Goal: Information Seeking & Learning: Learn about a topic

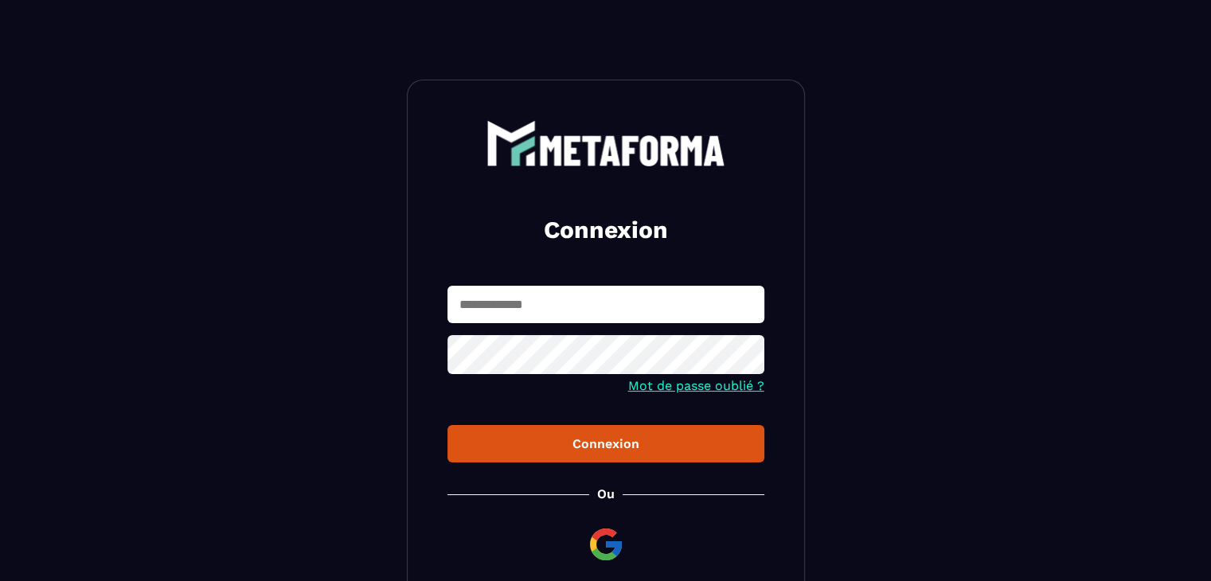
click at [513, 303] on input "text" at bounding box center [605, 304] width 317 height 37
type input "**********"
click at [447, 425] on button "Connexion" at bounding box center [605, 443] width 317 height 37
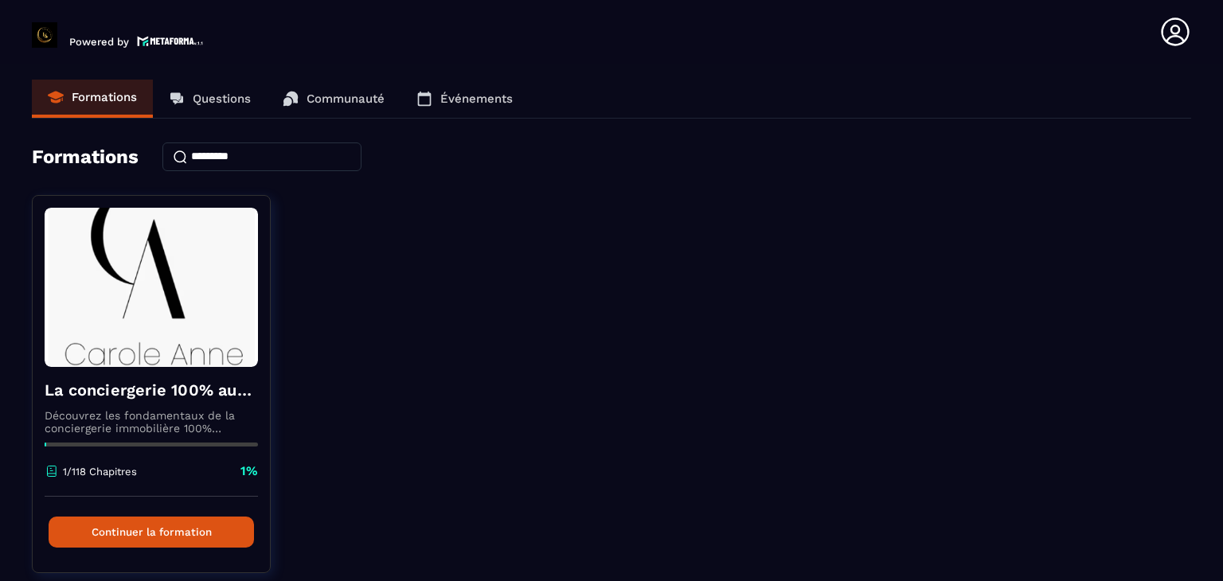
scroll to position [57, 0]
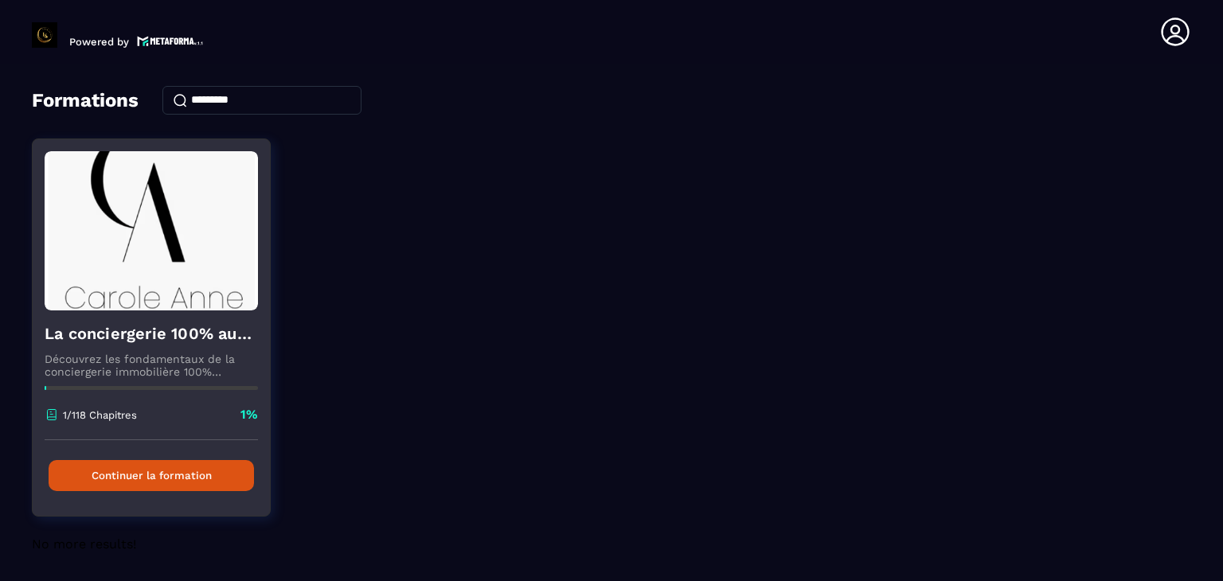
click at [112, 472] on button "Continuer la formation" at bounding box center [151, 475] width 205 height 31
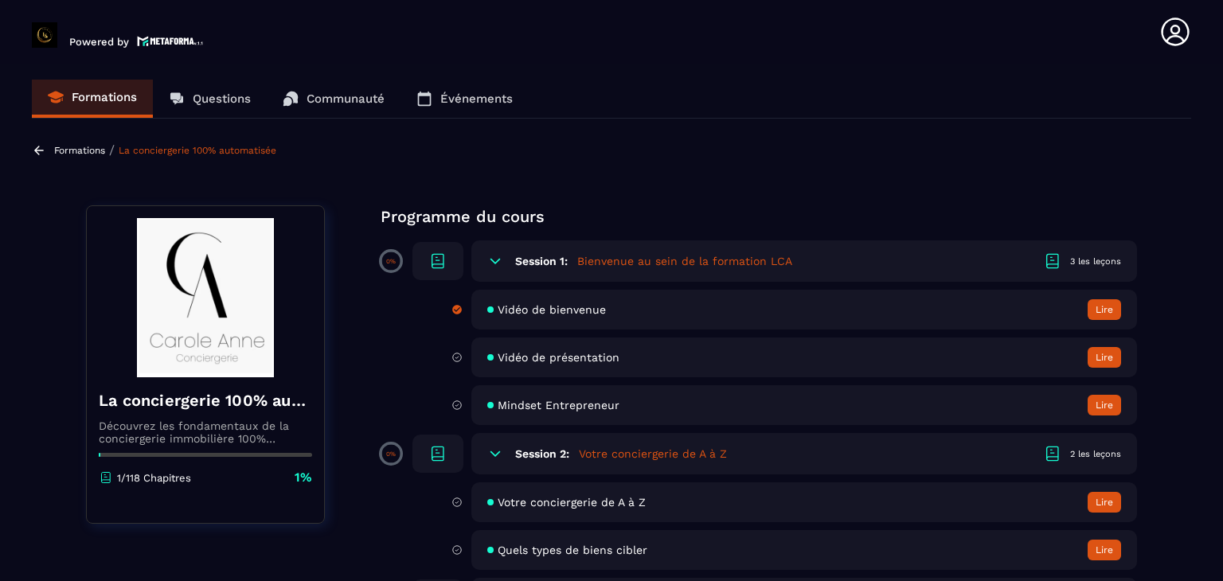
click at [1103, 308] on button "Lire" at bounding box center [1103, 309] width 33 height 21
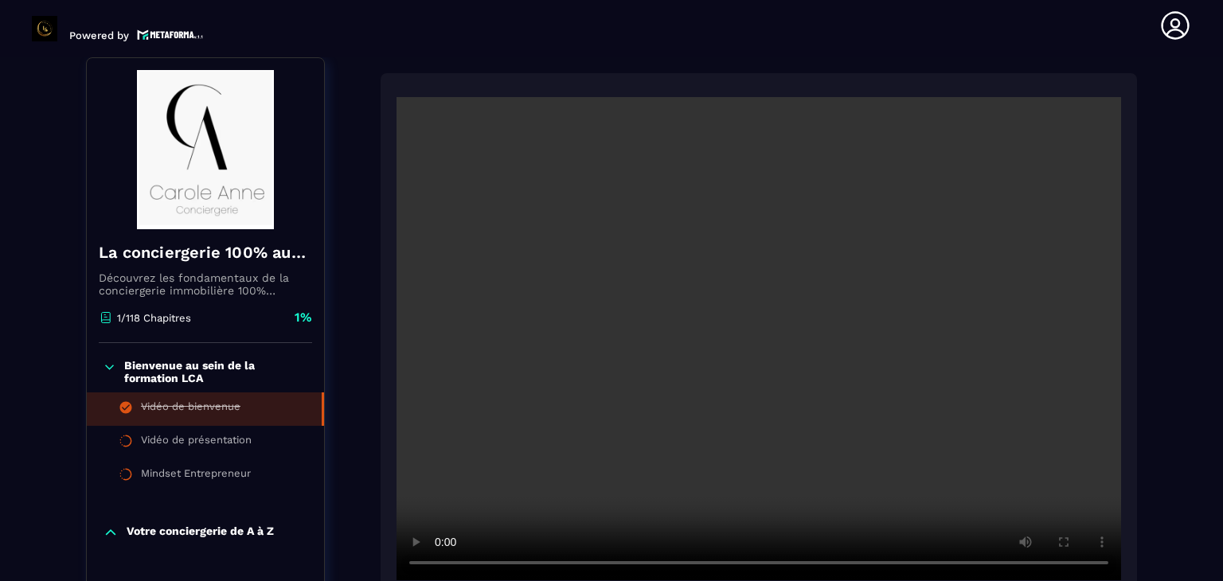
scroll to position [353, 0]
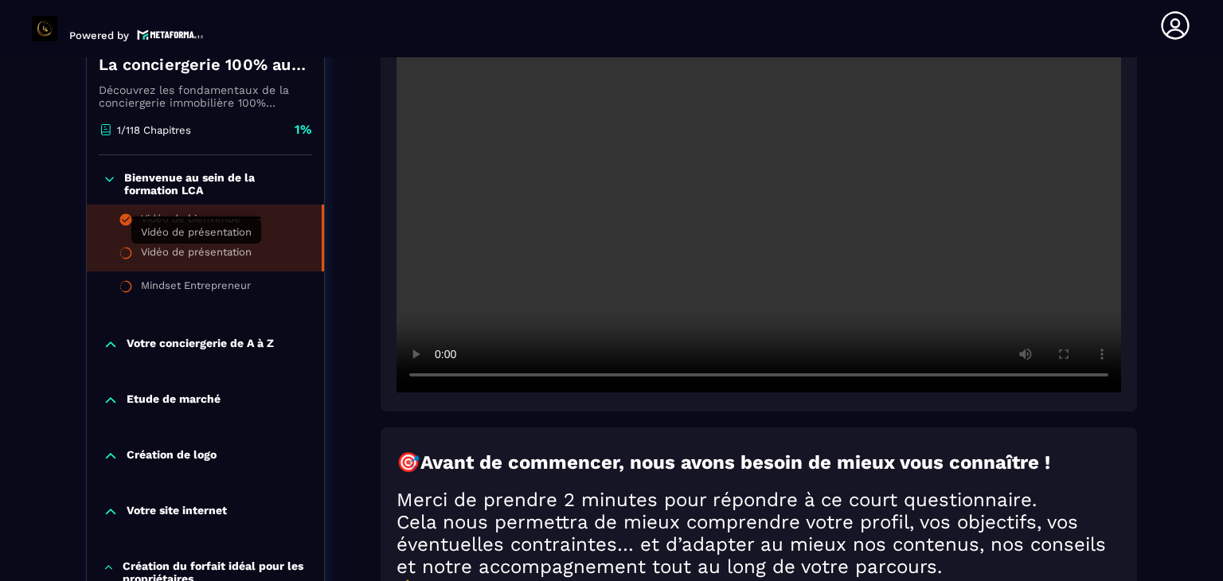
click at [188, 252] on div "Vidéo de présentation" at bounding box center [196, 255] width 111 height 18
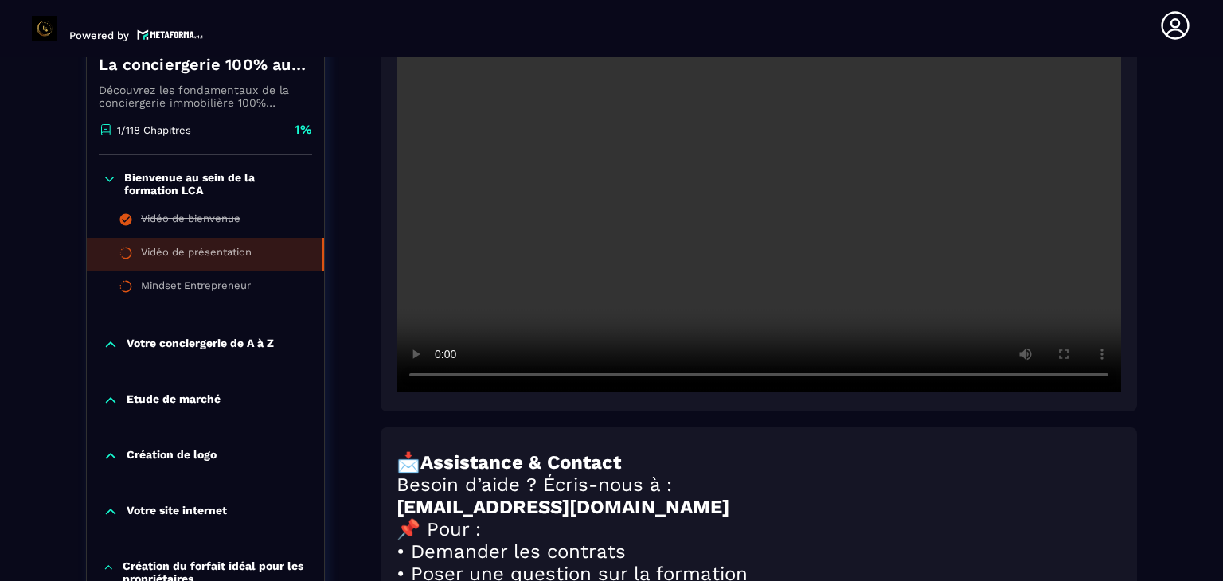
scroll to position [166, 0]
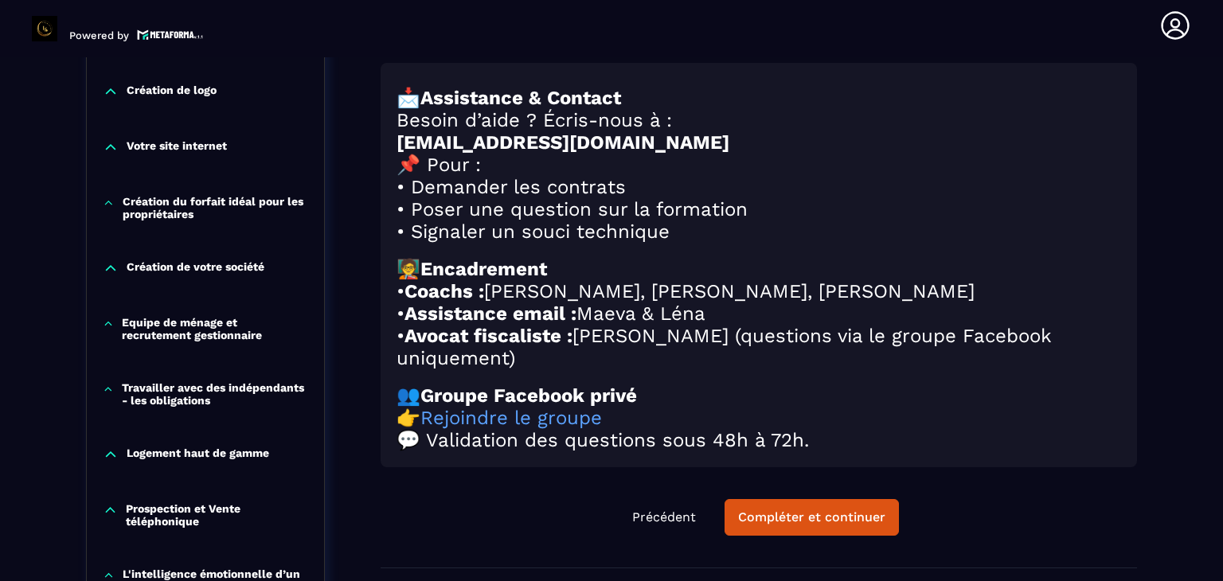
scroll to position [783, 0]
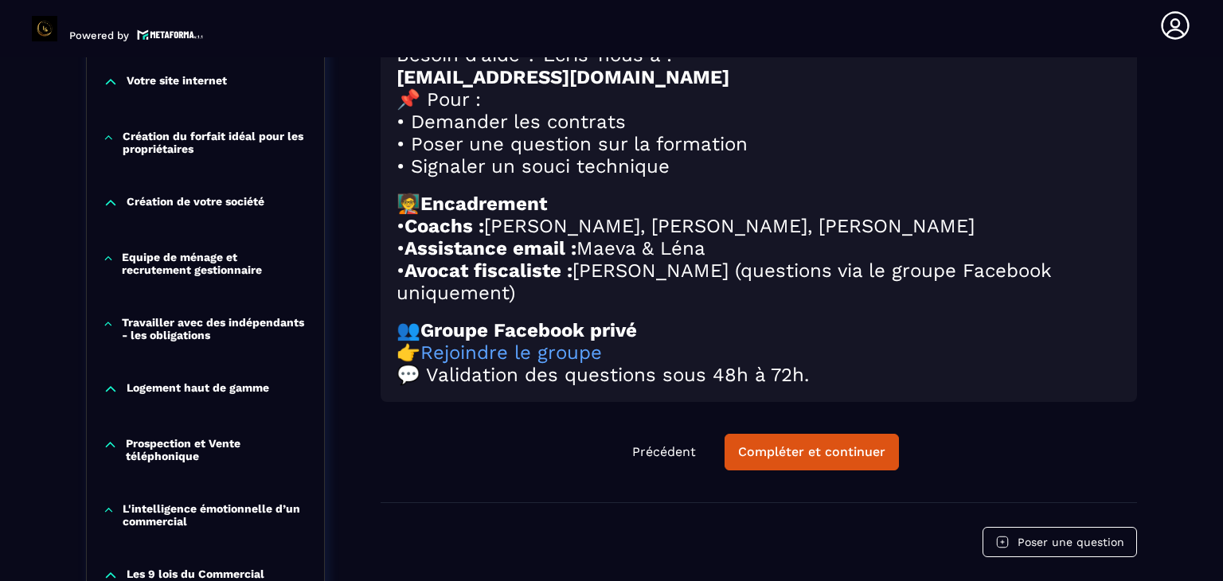
click at [789, 460] on div "Compléter et continuer" at bounding box center [811, 452] width 147 height 16
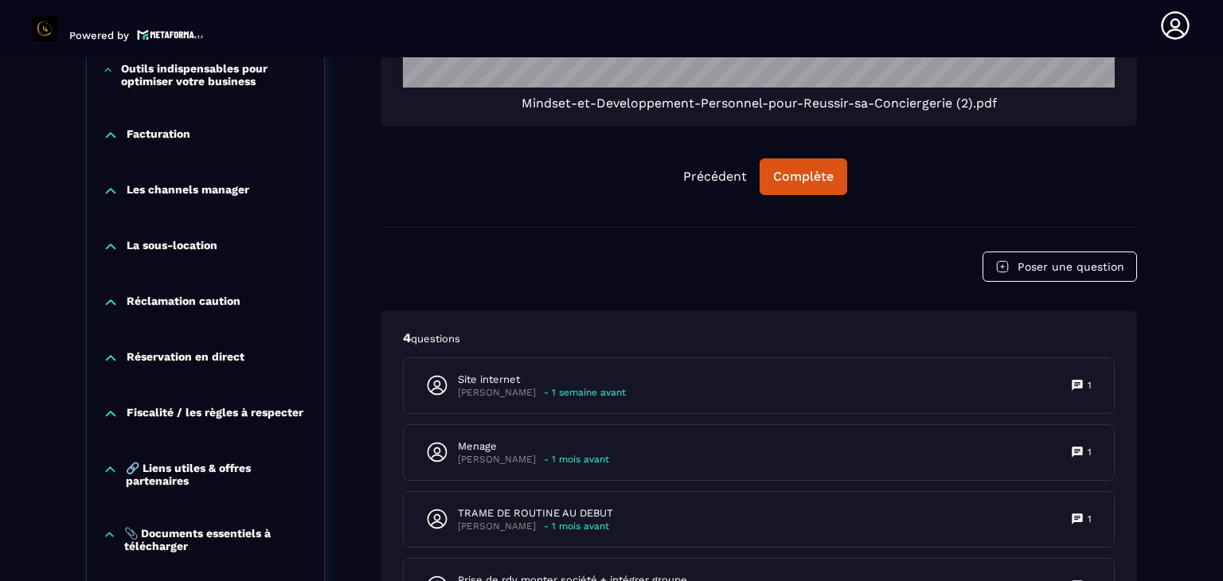
scroll to position [1568, 0]
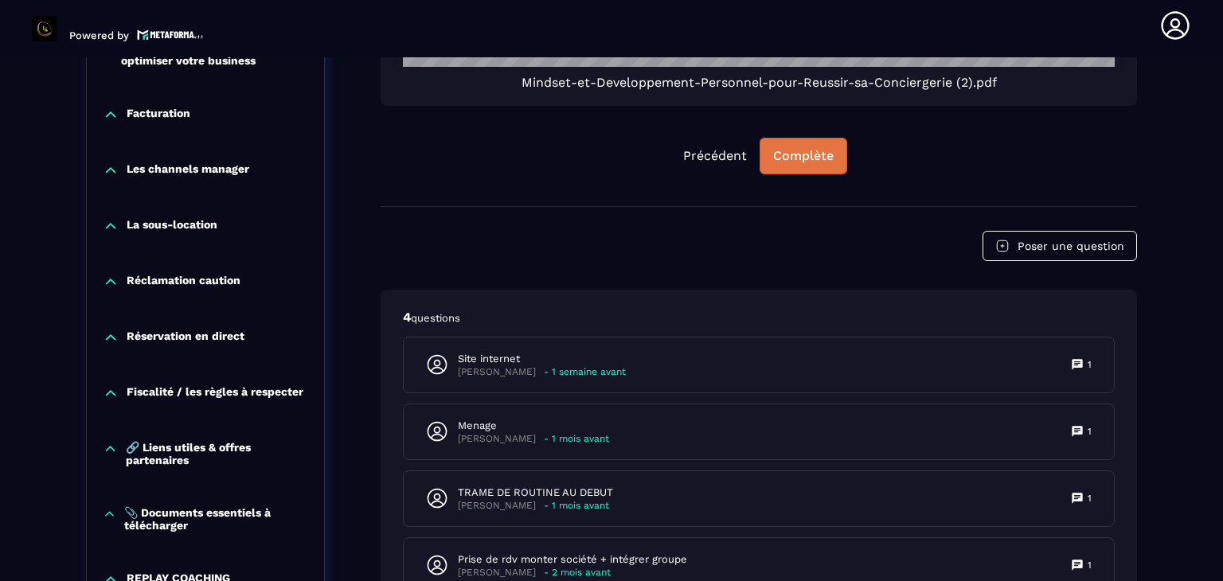
click at [792, 170] on button "Complète" at bounding box center [803, 156] width 88 height 37
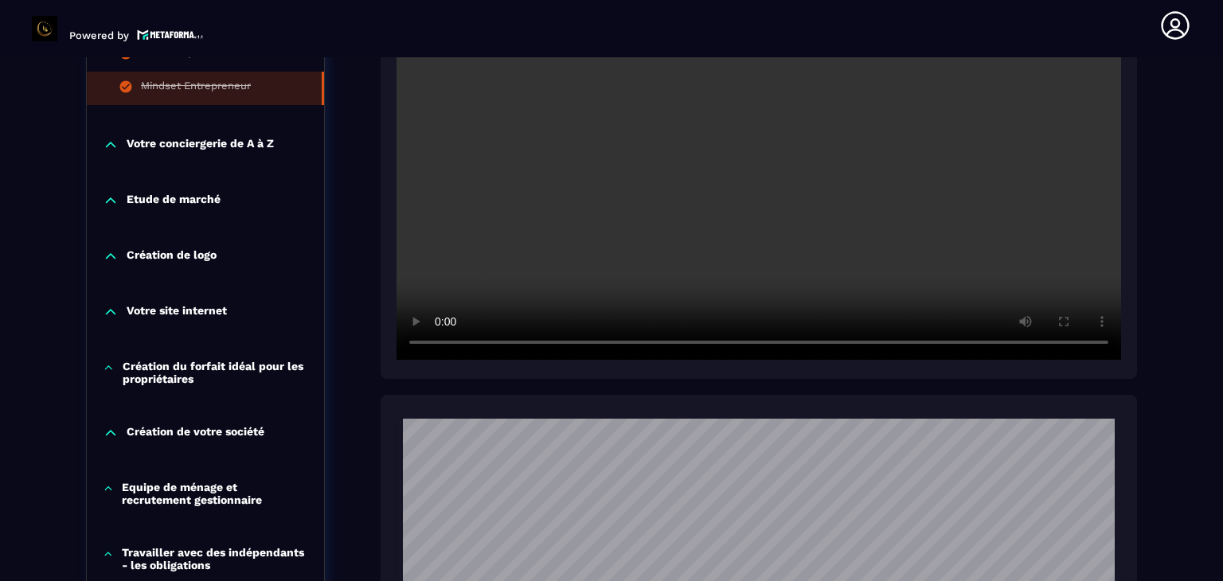
scroll to position [583, 0]
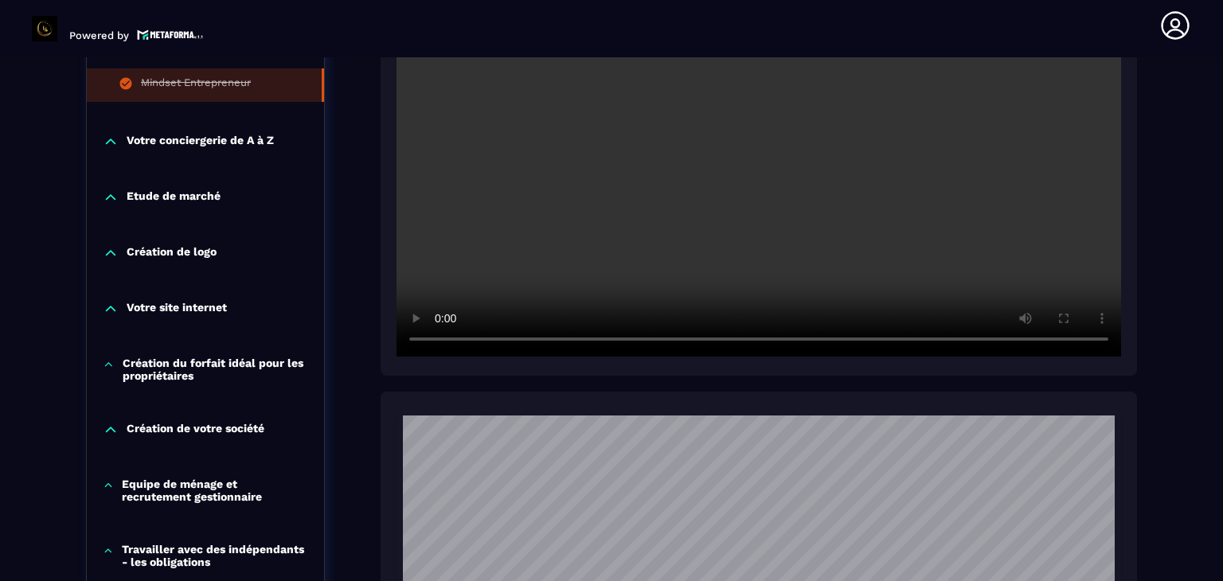
click at [211, 139] on p "Votre conciergerie de A à Z" at bounding box center [200, 142] width 147 height 16
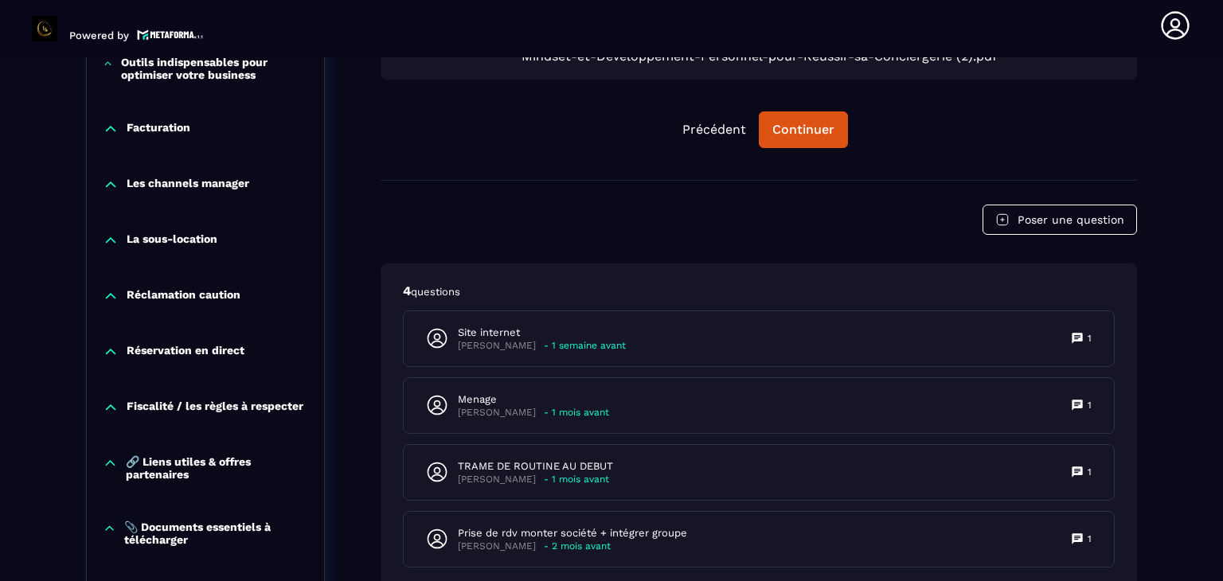
scroll to position [1595, 0]
click at [204, 352] on p "Réservation en direct" at bounding box center [186, 351] width 118 height 16
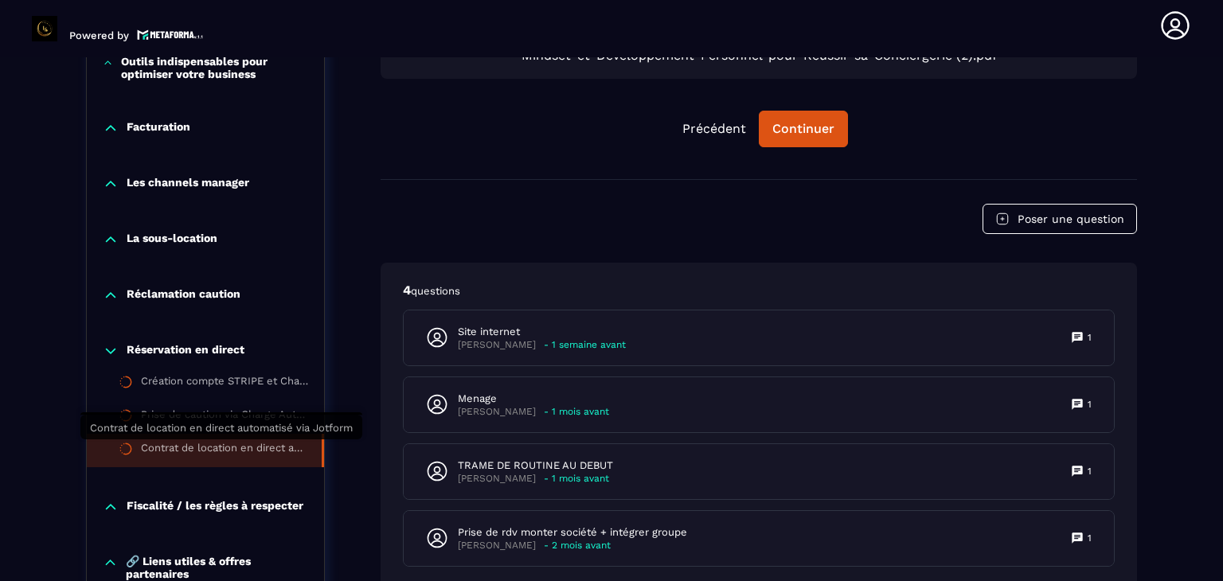
click at [263, 451] on div "Contrat de location en direct automatisé via Jotform" at bounding box center [223, 451] width 165 height 18
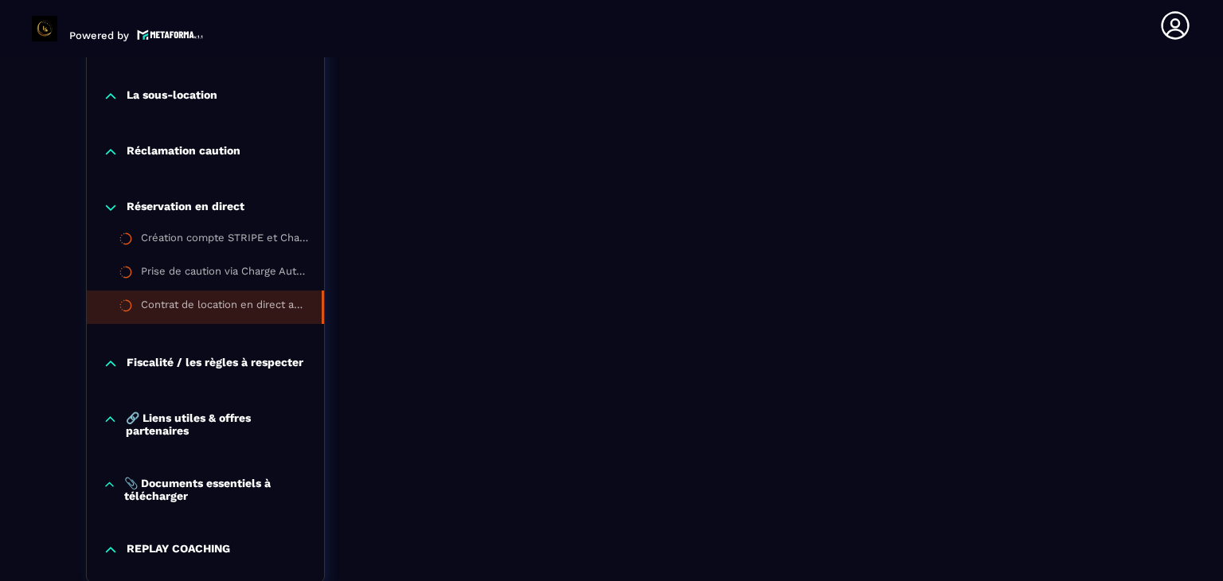
scroll to position [1739, 0]
click at [214, 490] on p "📎 Documents essentiels à télécharger" at bounding box center [216, 489] width 184 height 25
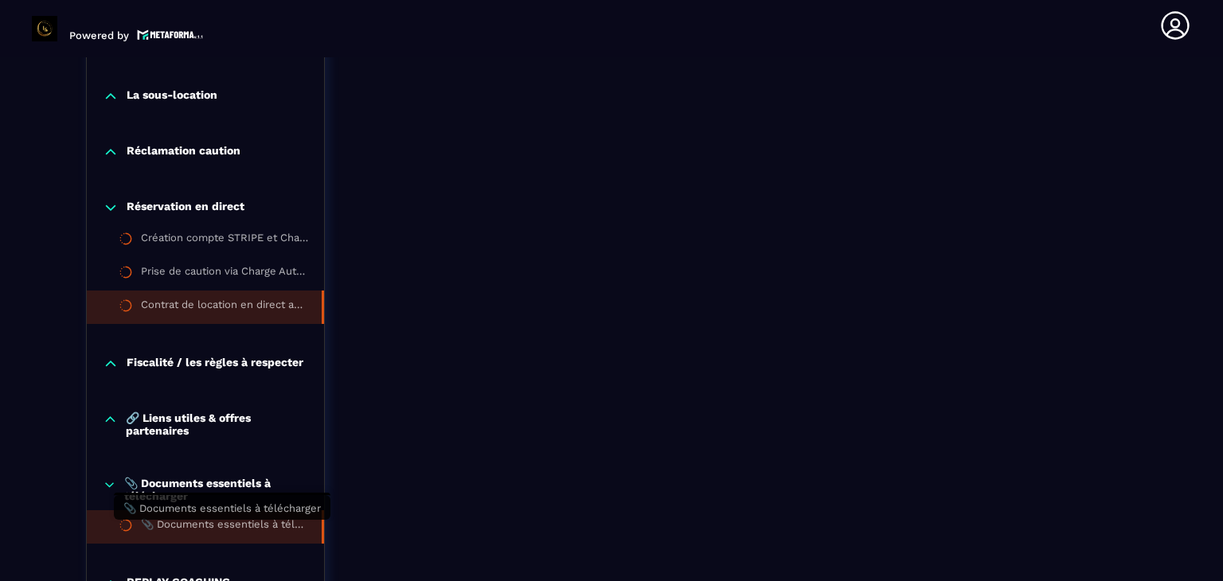
click at [234, 529] on div "📎 Documents essentiels à télécharger" at bounding box center [223, 527] width 165 height 18
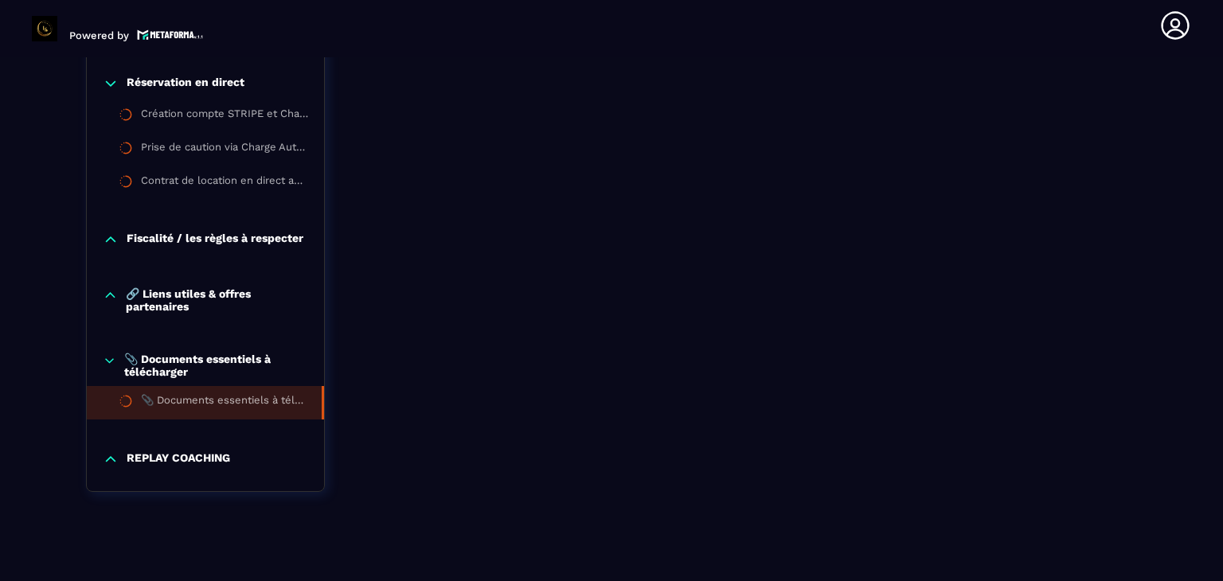
scroll to position [1876, 0]
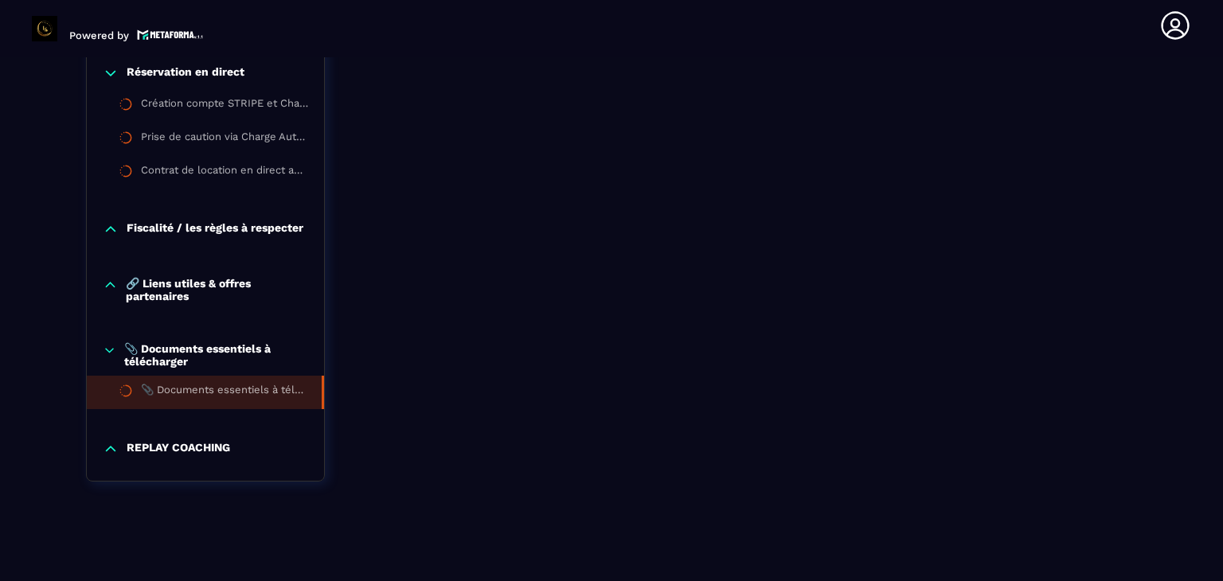
click at [232, 293] on p "🔗 Liens utiles & offres partenaires" at bounding box center [217, 289] width 182 height 25
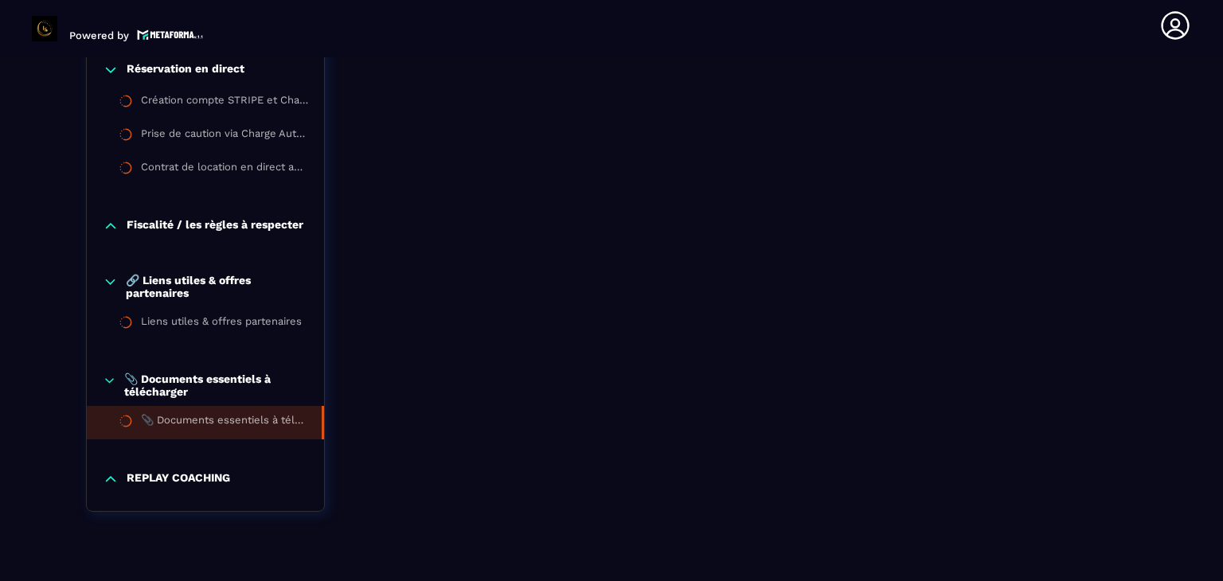
click at [185, 284] on p "🔗 Liens utiles & offres partenaires" at bounding box center [217, 286] width 182 height 25
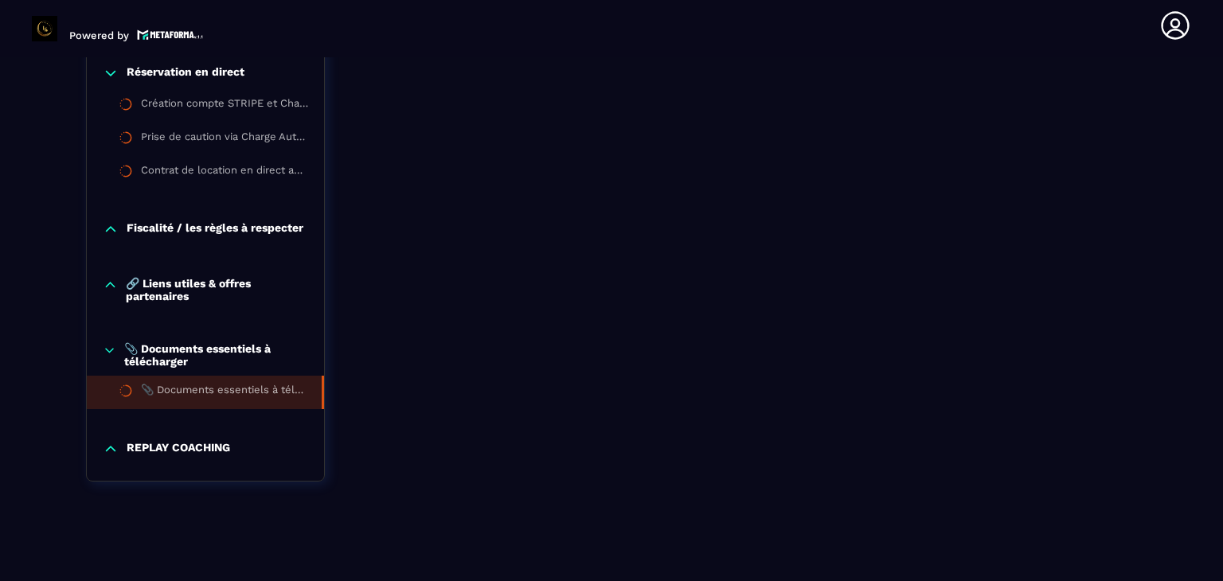
click at [195, 224] on p "Fiscalité / les règles à respecter" at bounding box center [215, 229] width 177 height 16
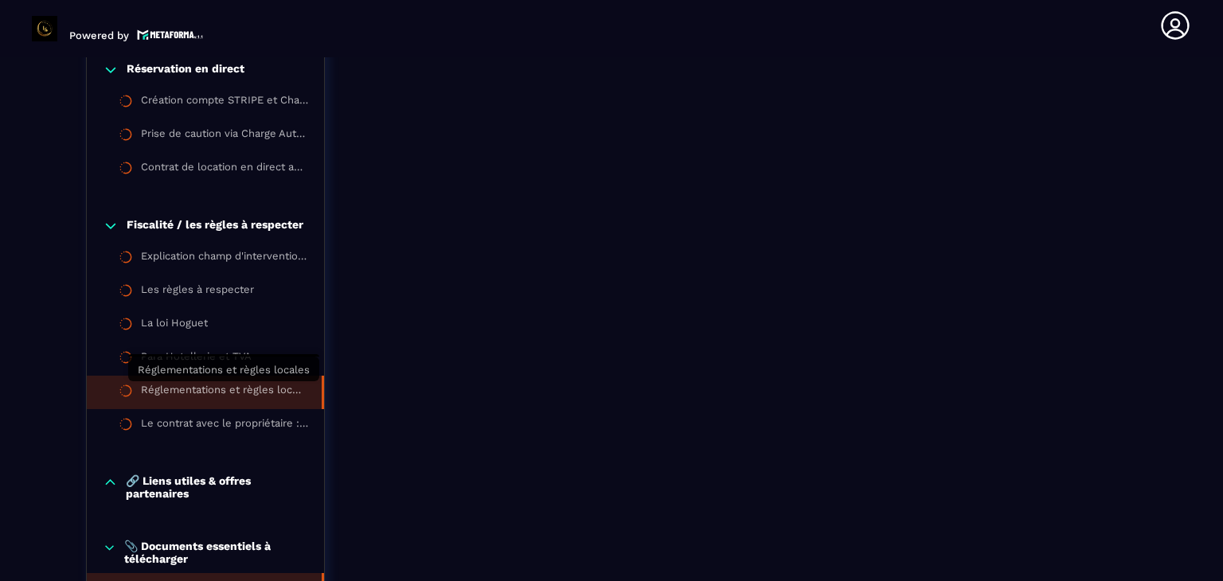
click at [174, 385] on div "Réglementations et règles locales" at bounding box center [223, 393] width 165 height 18
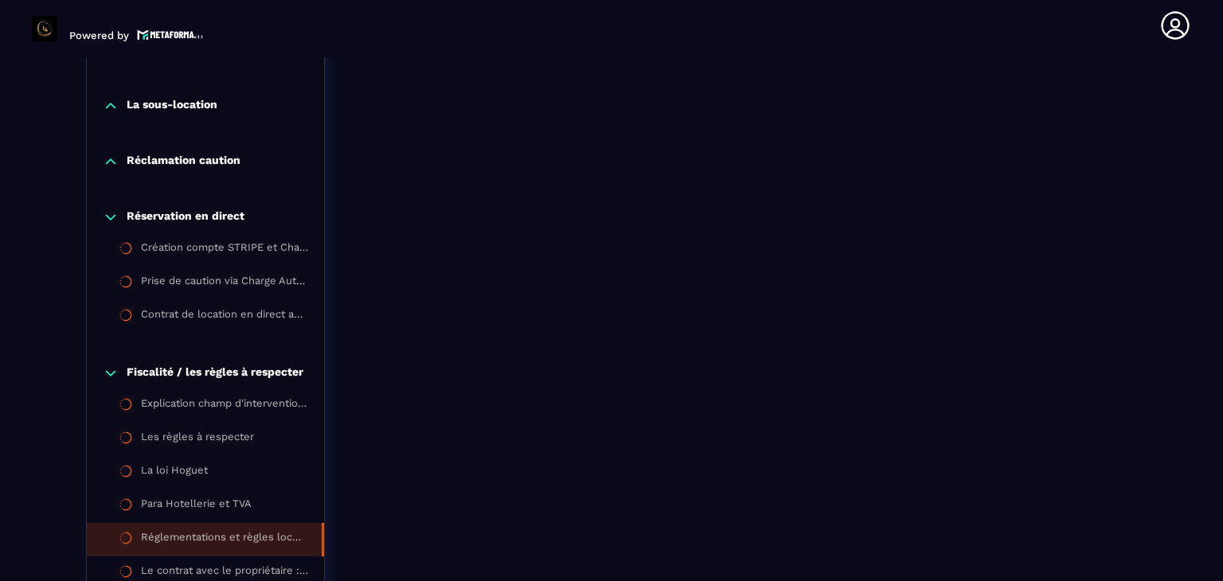
scroll to position [1719, 0]
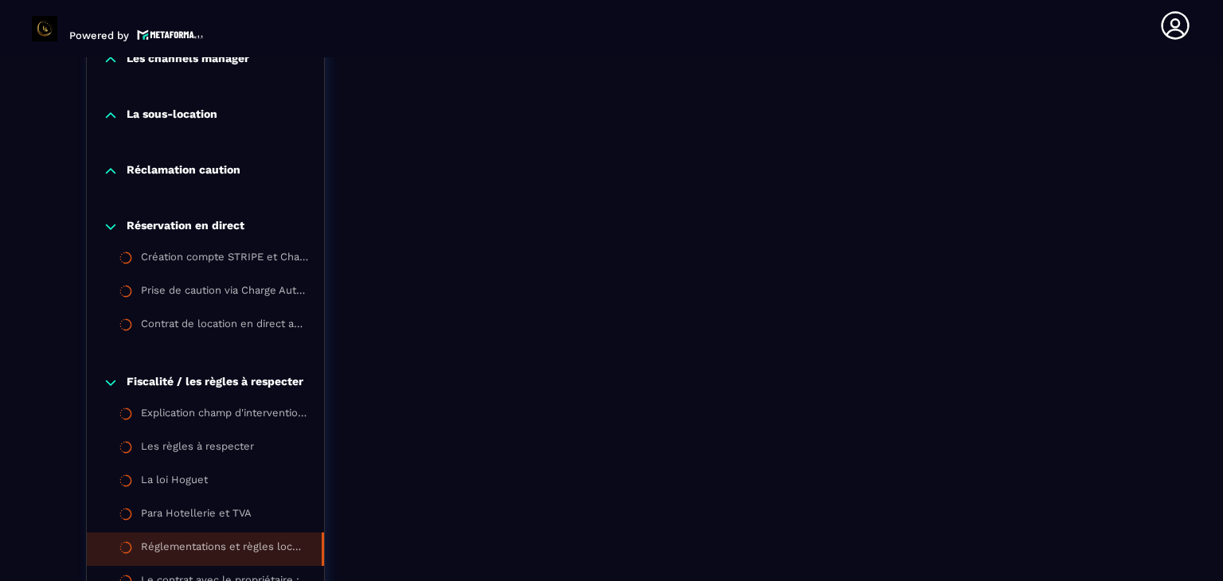
click at [231, 377] on p "Fiscalité / les règles à respecter" at bounding box center [215, 383] width 177 height 16
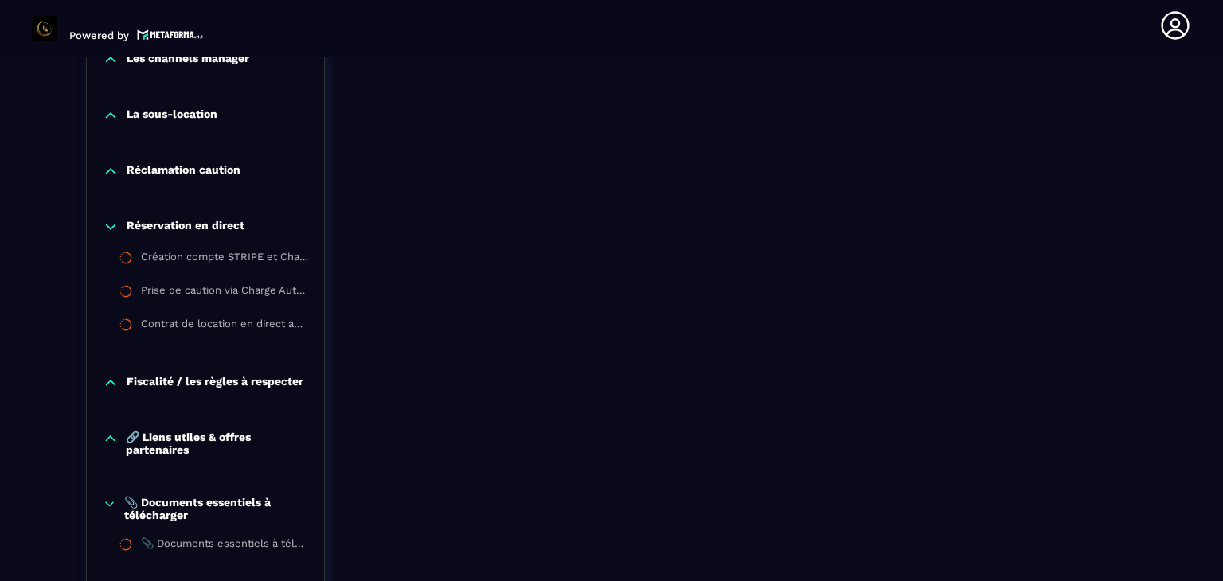
click at [216, 222] on p "Réservation en direct" at bounding box center [186, 227] width 118 height 16
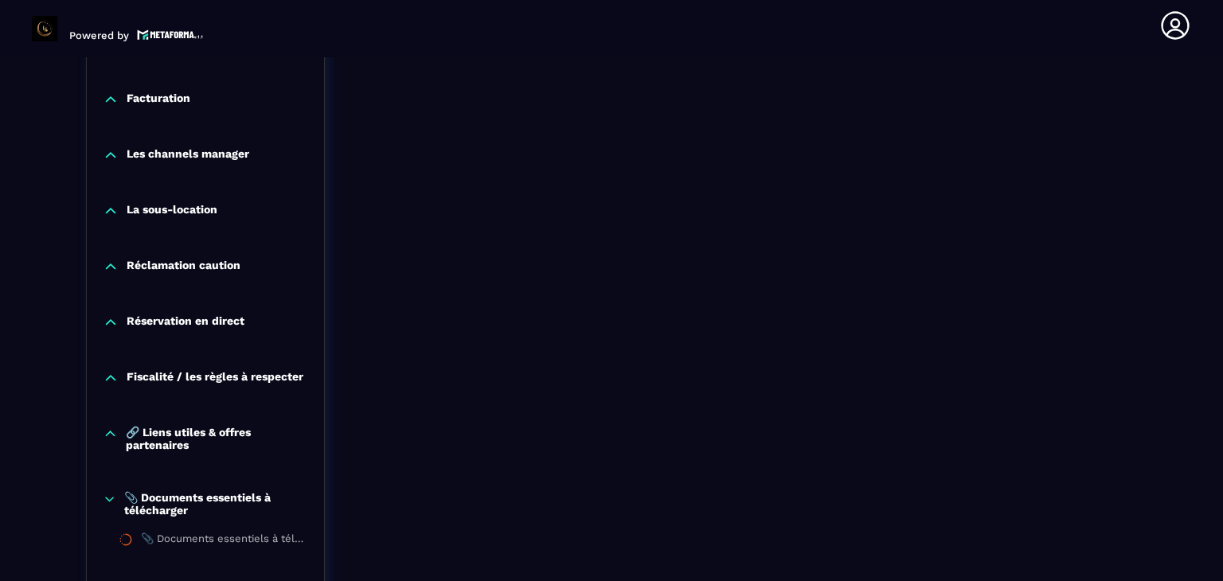
scroll to position [1622, 0]
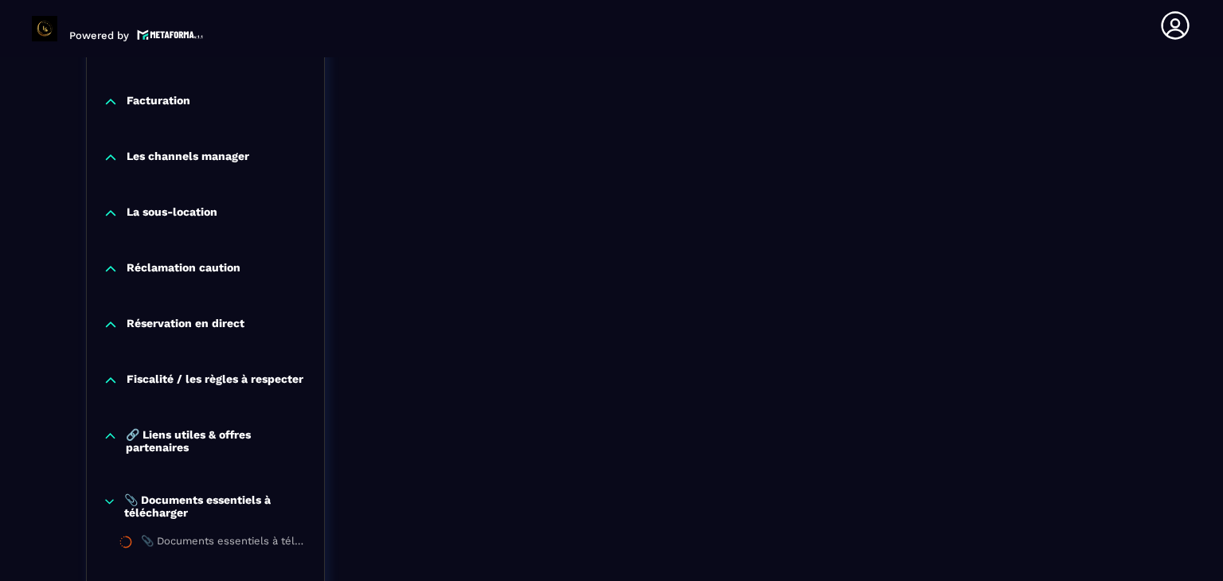
click at [200, 210] on p "La sous-location" at bounding box center [172, 213] width 91 height 16
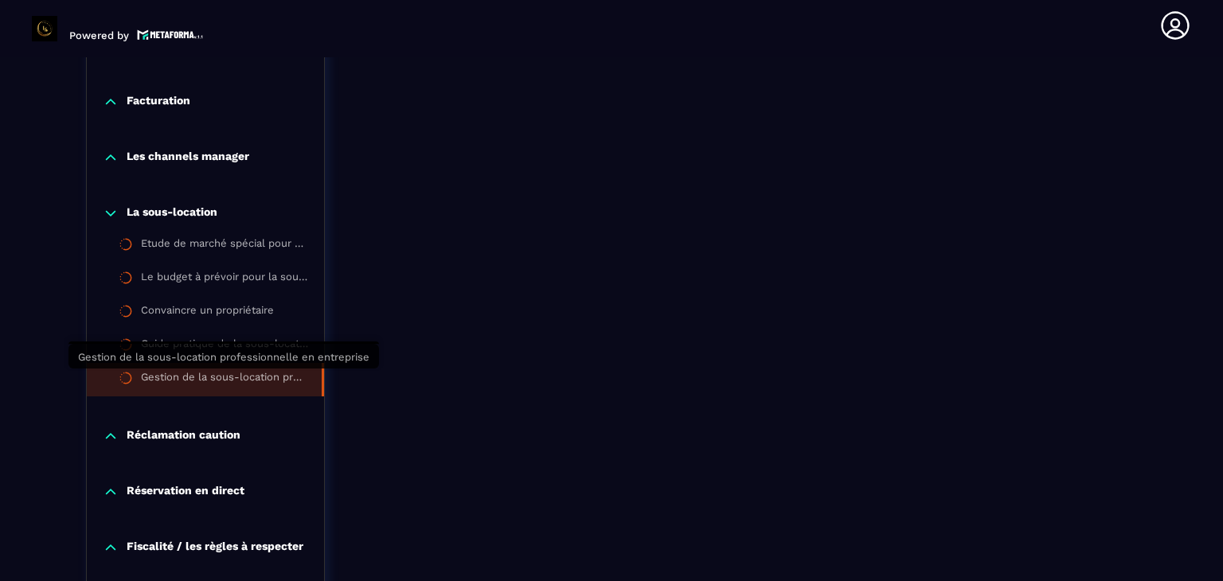
click at [172, 384] on div "Gestion de la sous-location professionnelle en entreprise" at bounding box center [223, 380] width 165 height 18
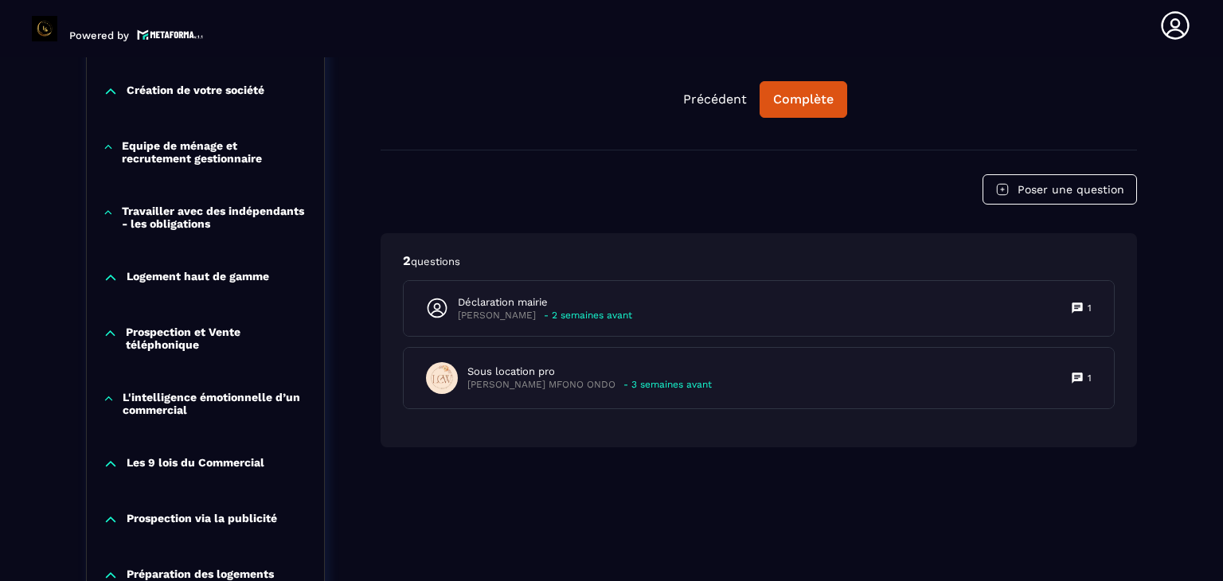
scroll to position [1000, 0]
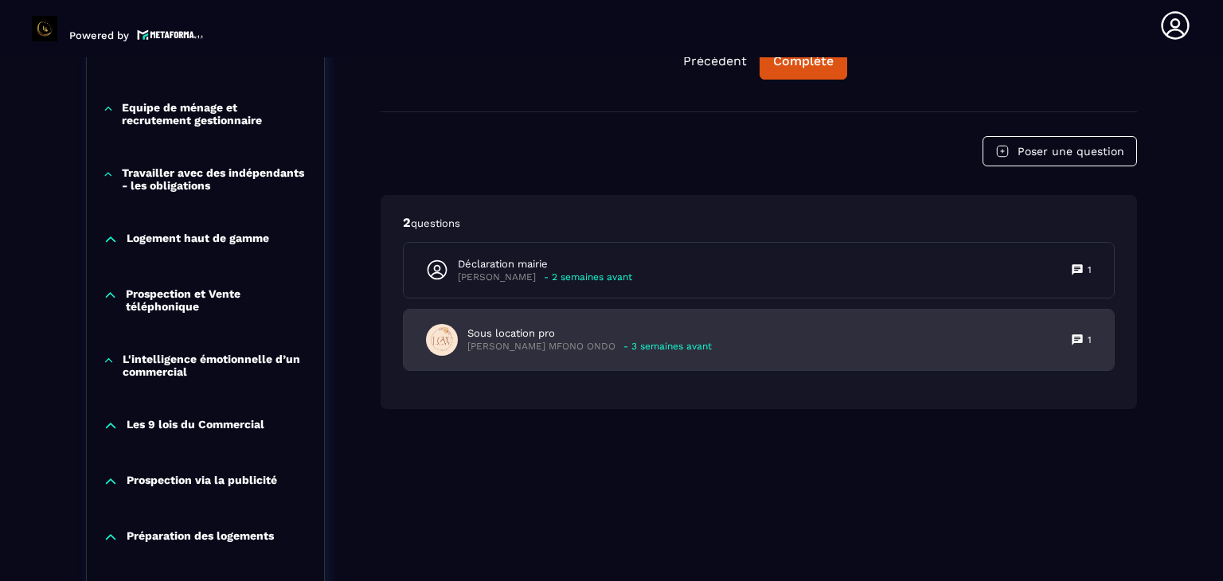
click at [823, 357] on div "Sous location pro [PERSON_NAME] MFONO ONDO - 3 semaines avant 1" at bounding box center [759, 340] width 710 height 61
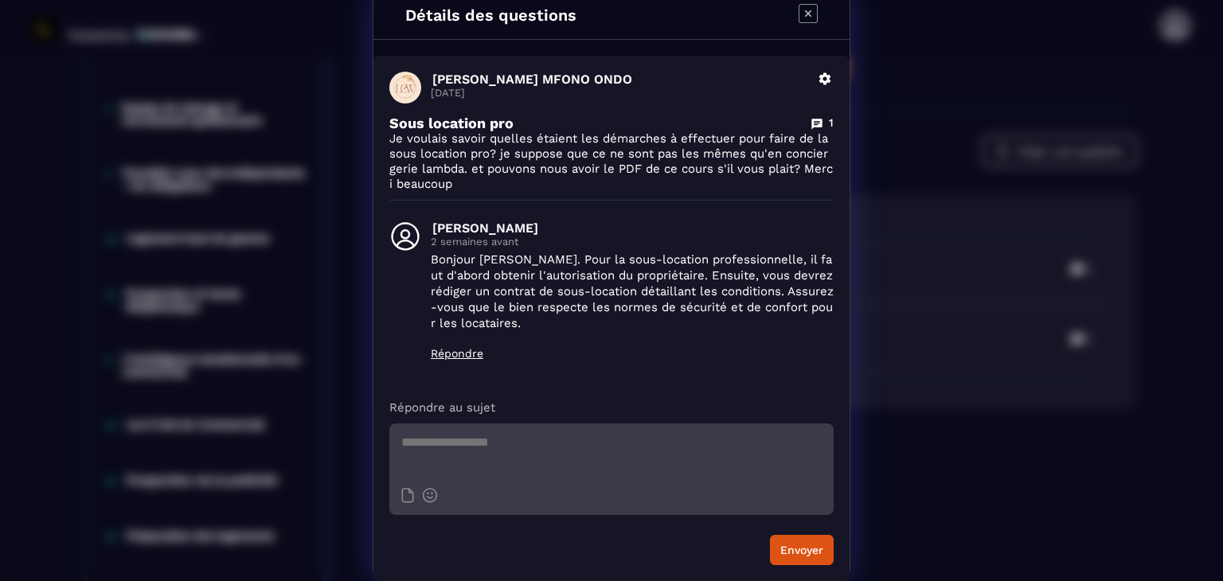
scroll to position [0, 0]
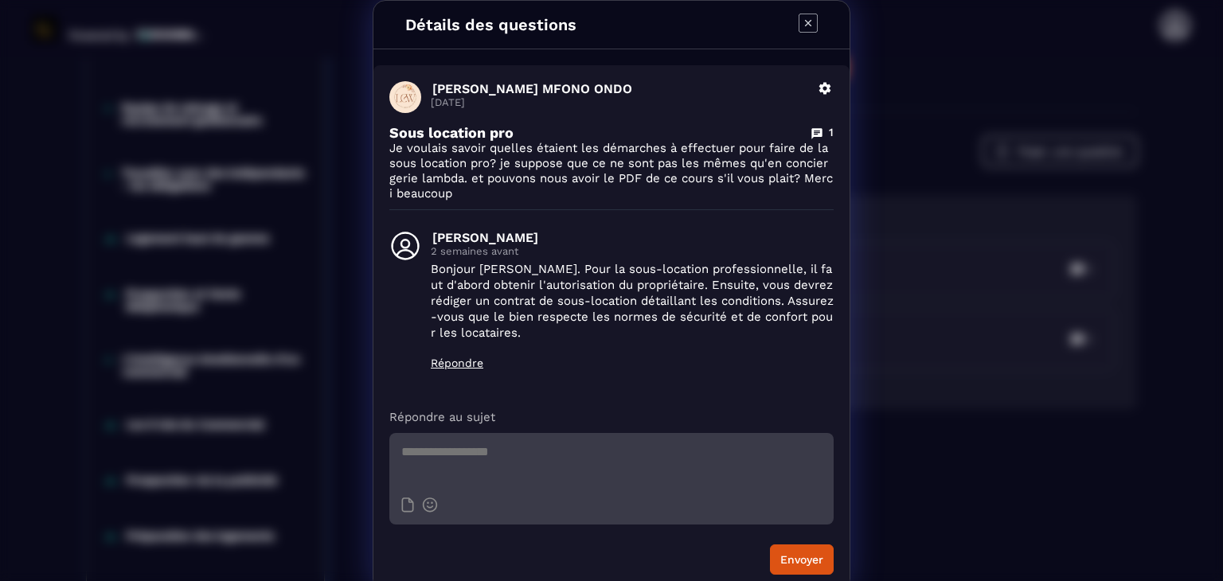
click at [802, 27] on icon "Modal window" at bounding box center [807, 23] width 19 height 19
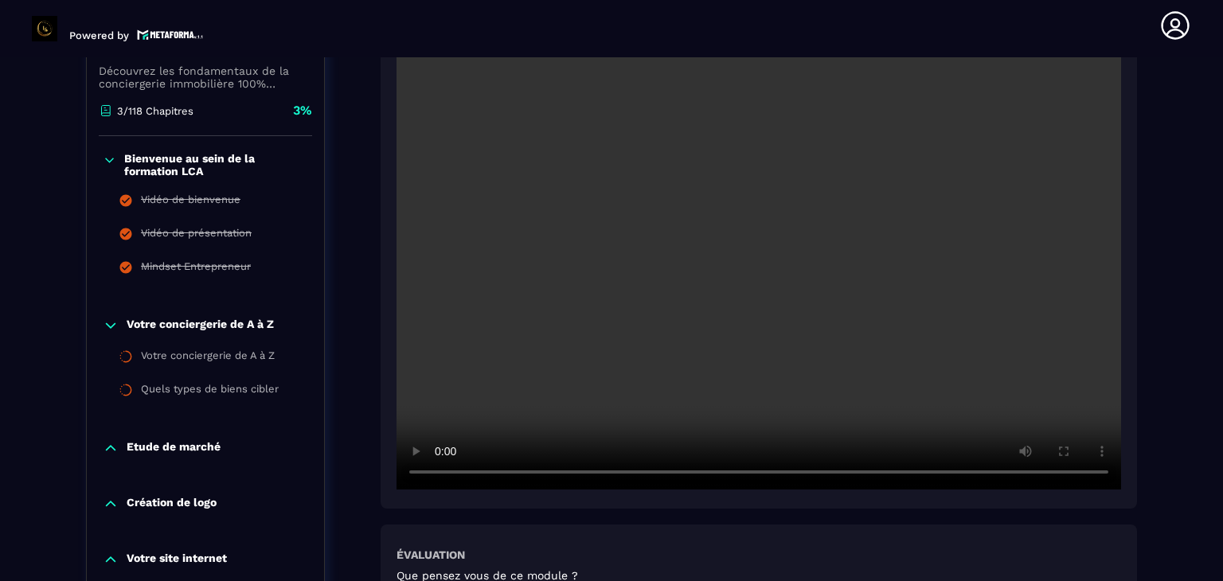
scroll to position [373, 0]
click at [751, 232] on video at bounding box center [758, 247] width 724 height 483
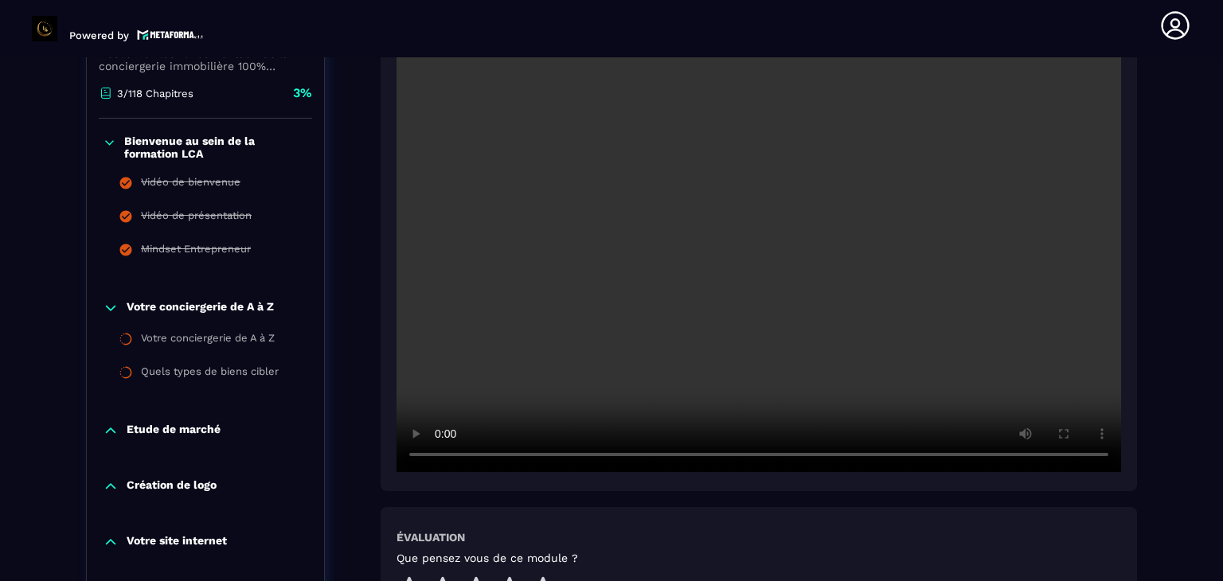
scroll to position [392, 0]
click at [197, 307] on p "Votre conciergerie de A à Z" at bounding box center [200, 307] width 147 height 16
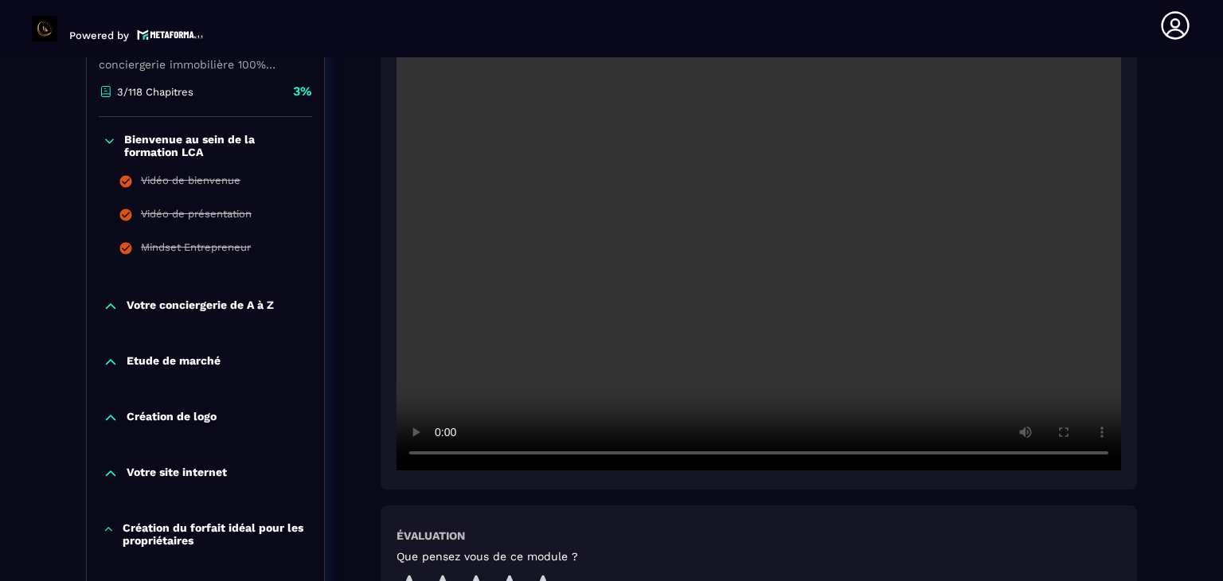
click at [197, 307] on p "Votre conciergerie de A à Z" at bounding box center [200, 307] width 147 height 16
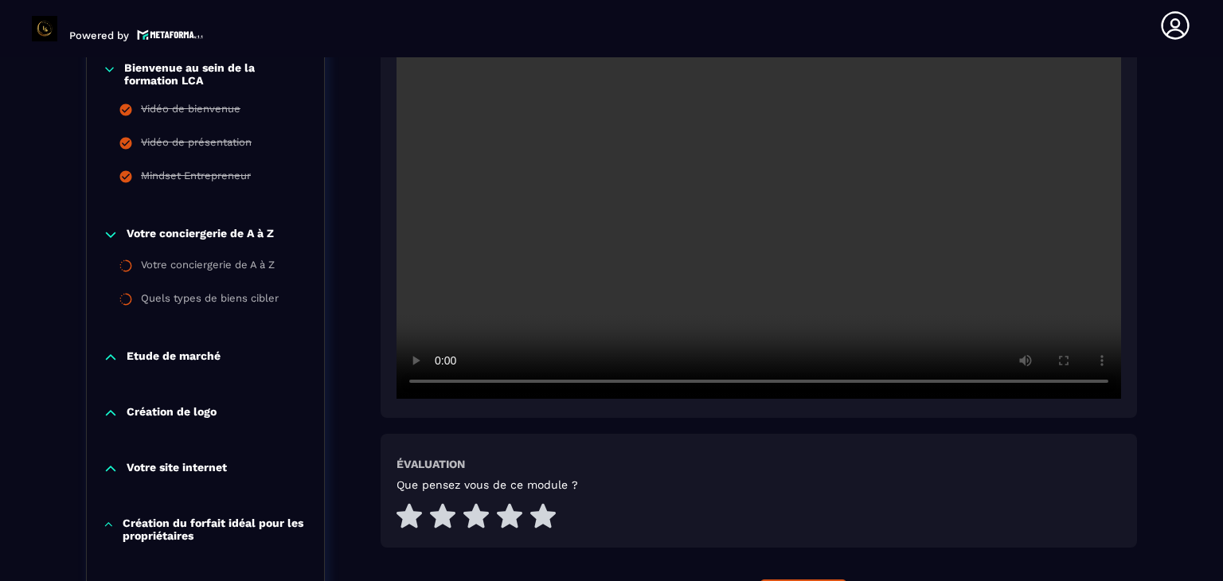
scroll to position [464, 0]
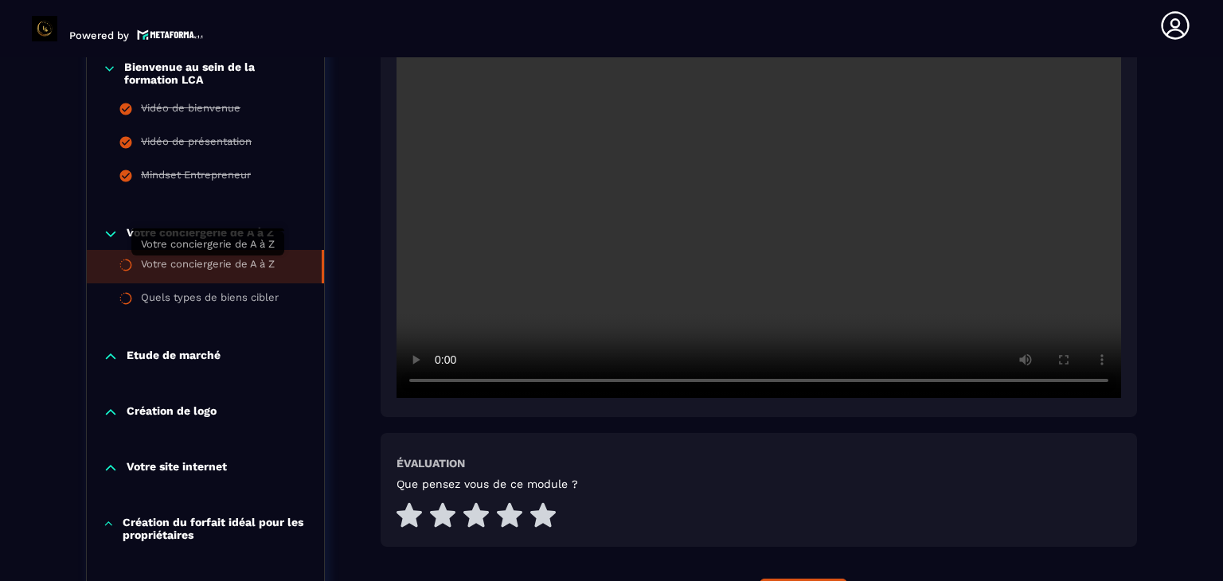
click at [190, 271] on div "Votre conciergerie de A à Z" at bounding box center [208, 267] width 134 height 18
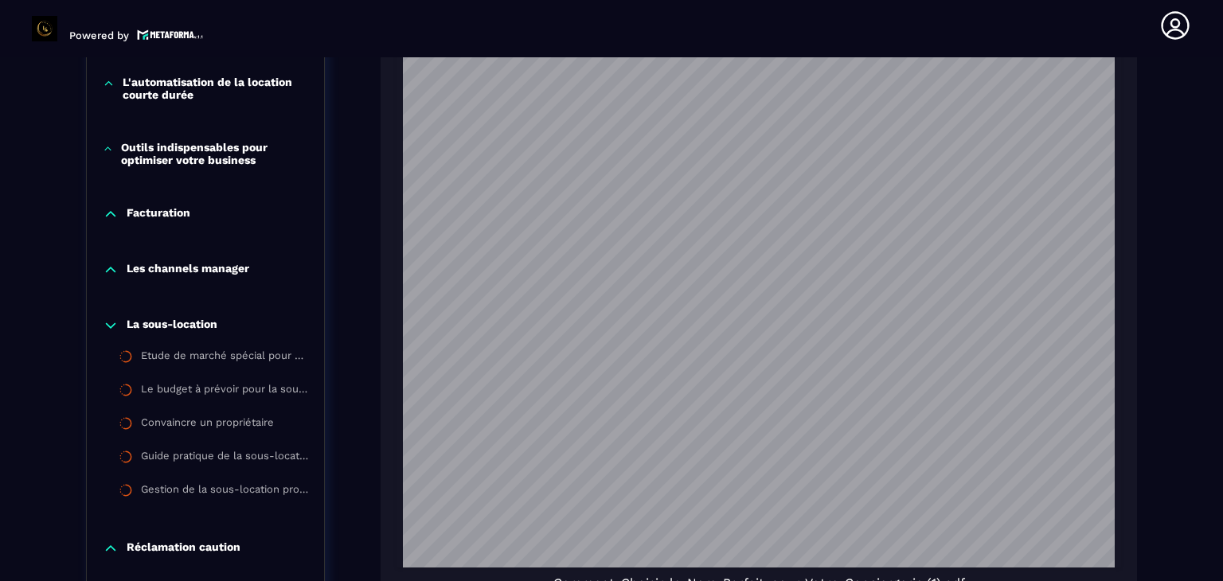
scroll to position [2457, 0]
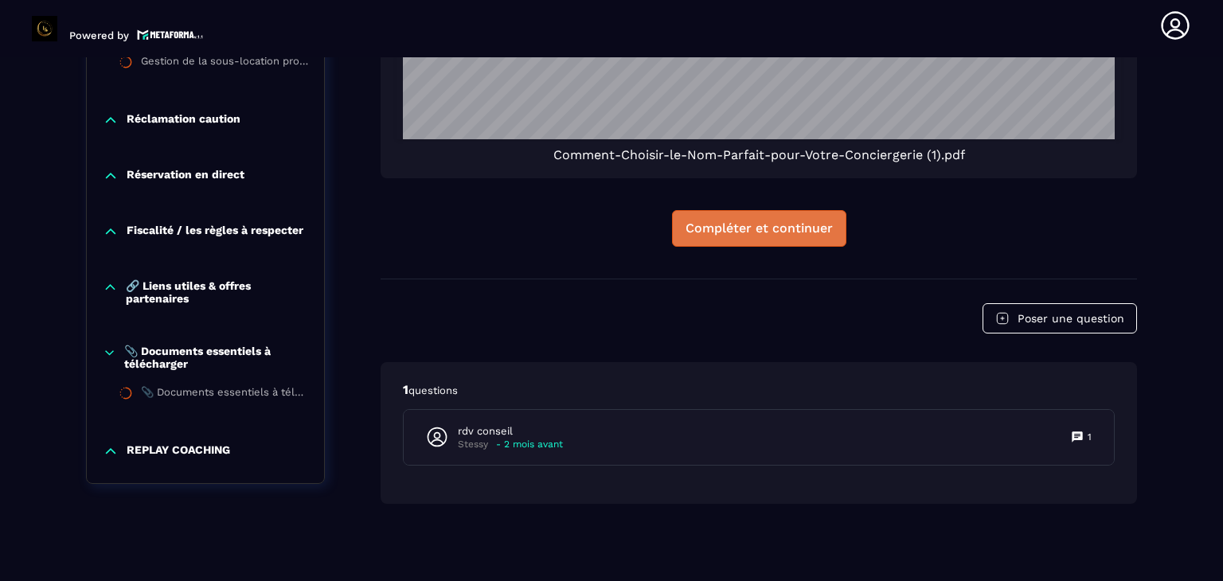
click at [744, 235] on button "Compléter et continuer" at bounding box center [759, 228] width 174 height 37
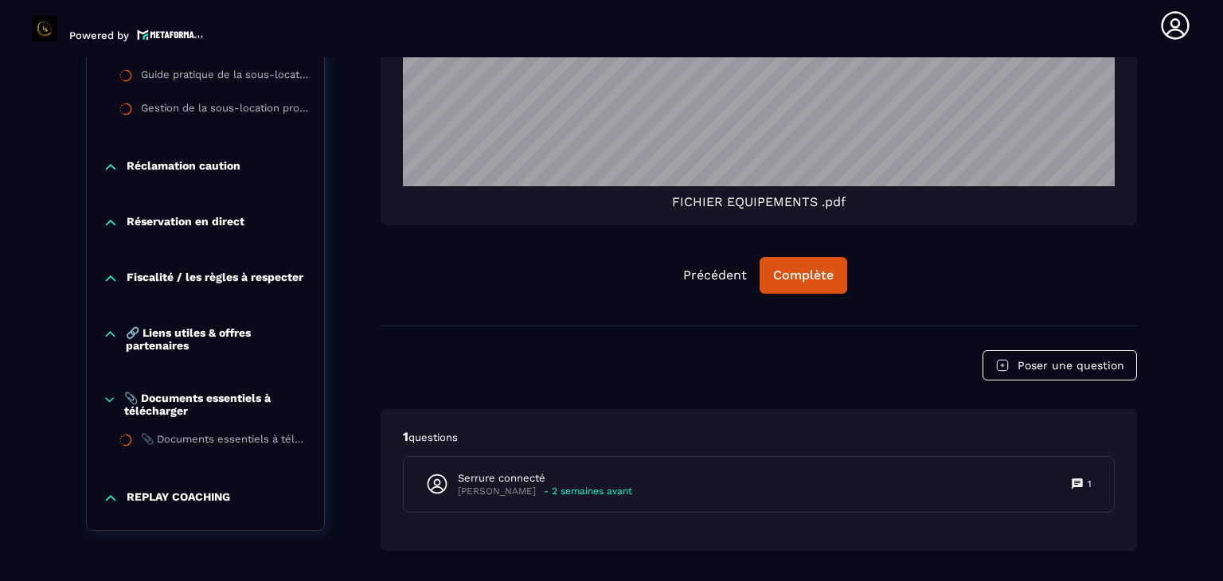
scroll to position [2226, 0]
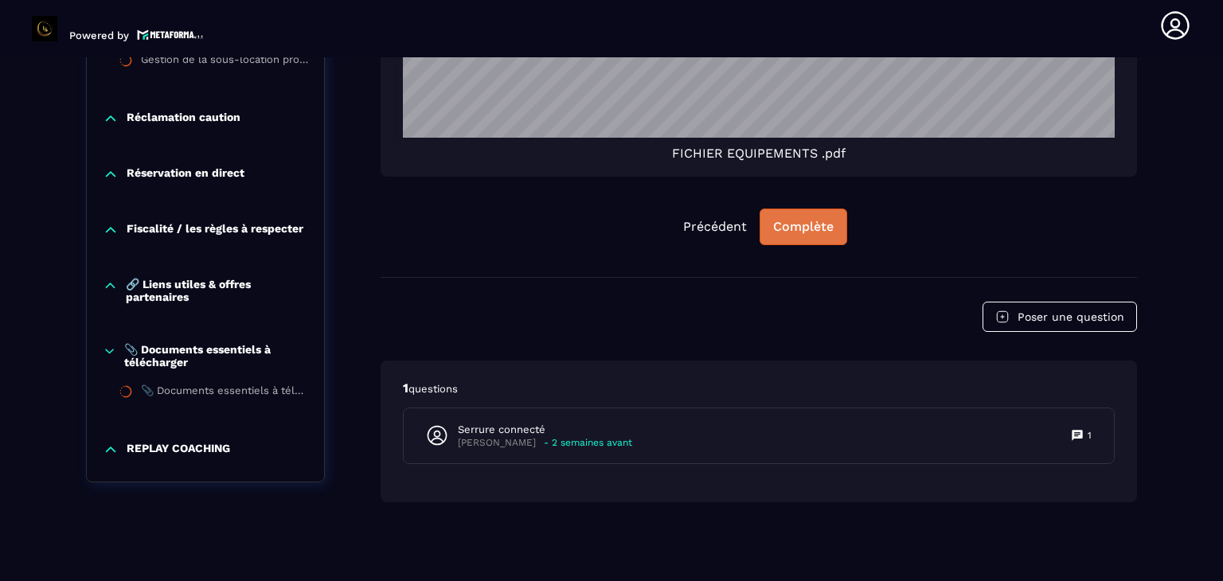
click at [812, 226] on div "Complète" at bounding box center [803, 227] width 61 height 16
click at [810, 230] on div "Continuer" at bounding box center [803, 227] width 62 height 16
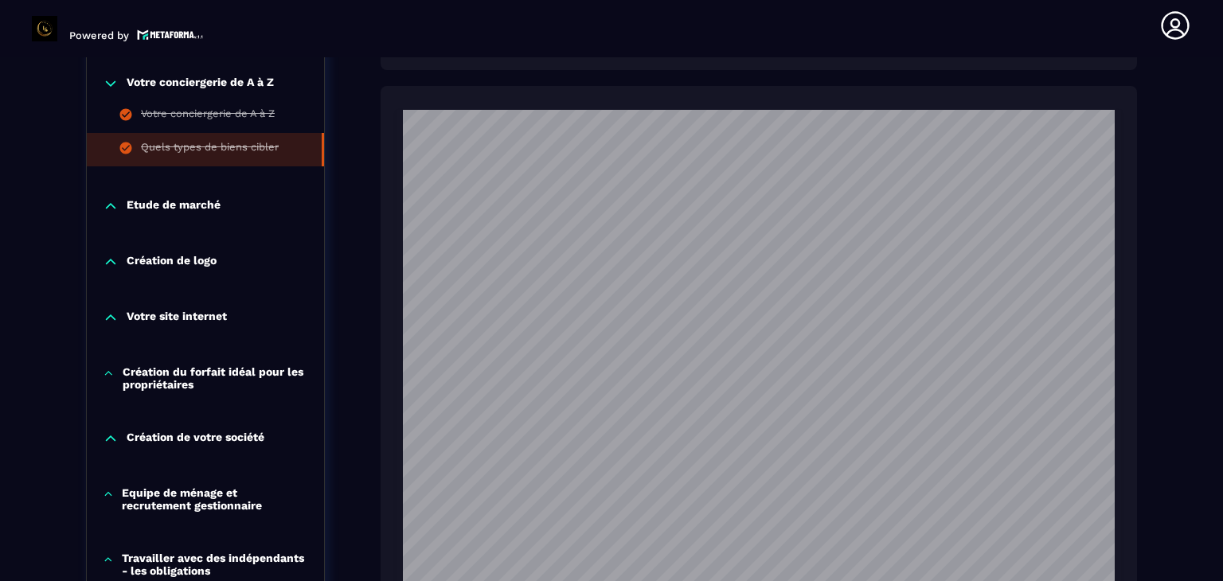
scroll to position [901, 0]
click at [200, 211] on div "Etude de marché" at bounding box center [205, 210] width 237 height 56
click at [166, 76] on p "Votre conciergerie de A à Z" at bounding box center [200, 84] width 147 height 16
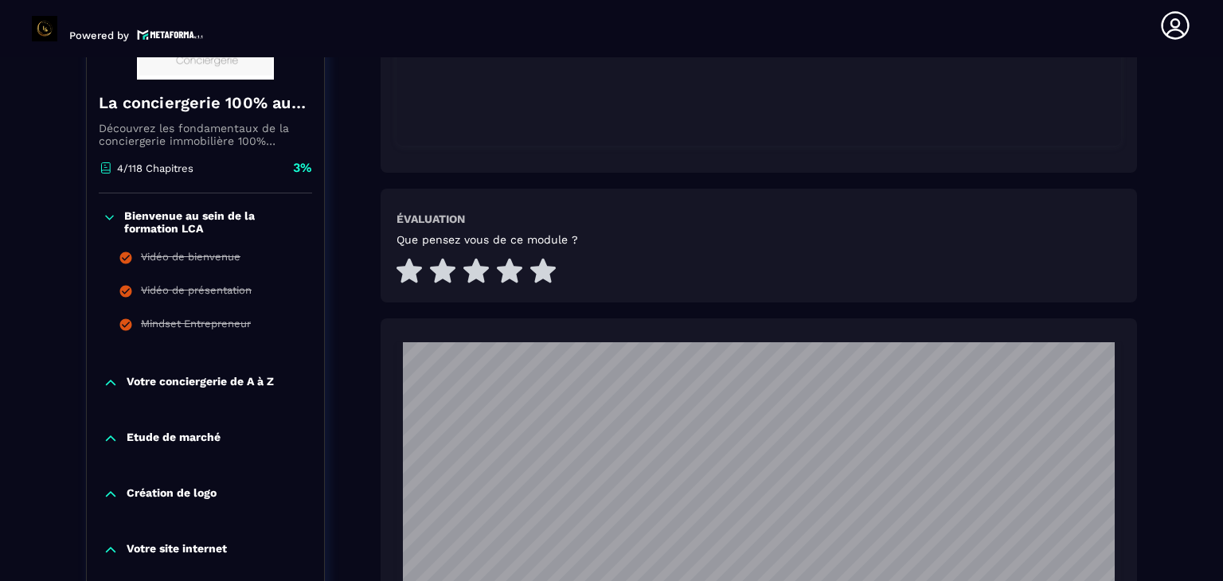
scroll to position [669, 0]
click at [154, 228] on p "Bienvenue au sein de la formation LCA" at bounding box center [216, 221] width 184 height 25
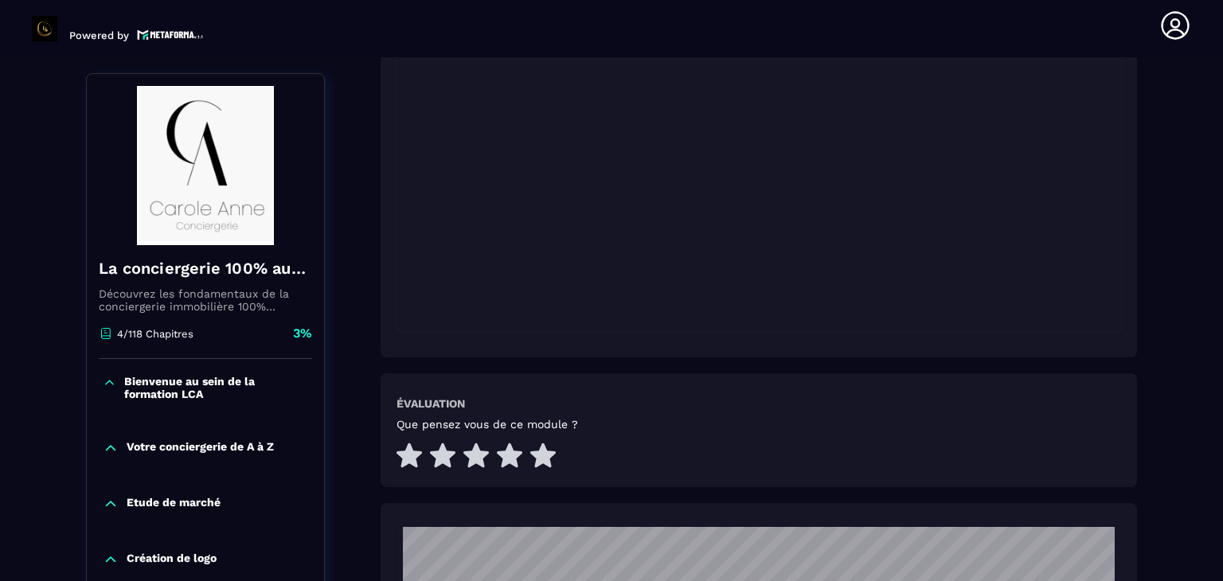
scroll to position [744, 0]
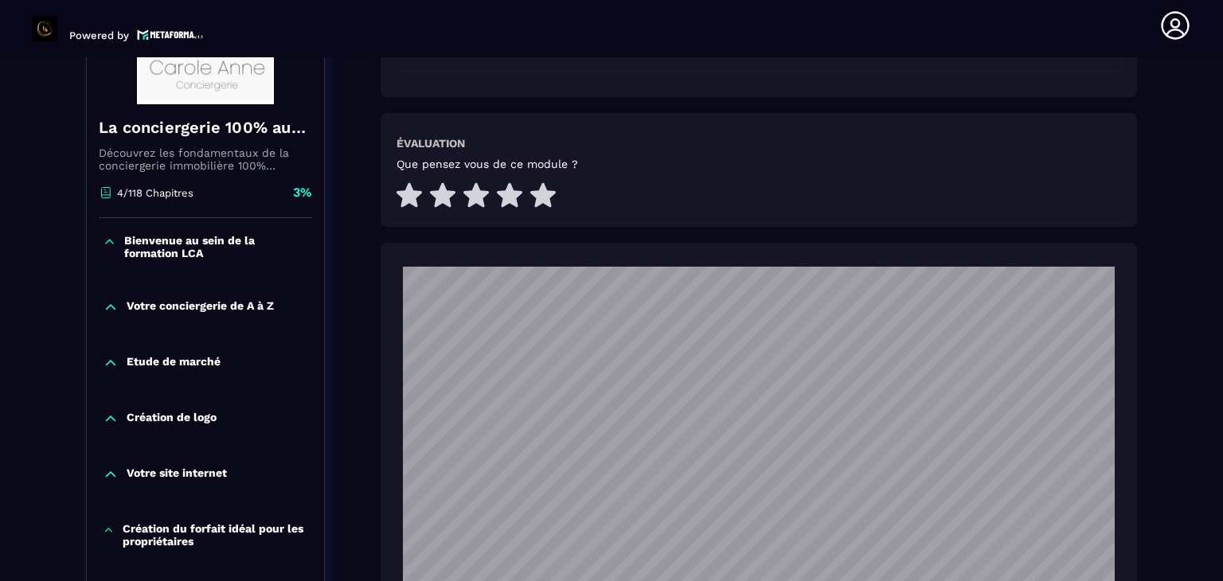
click at [171, 411] on p "Création de logo" at bounding box center [172, 419] width 90 height 16
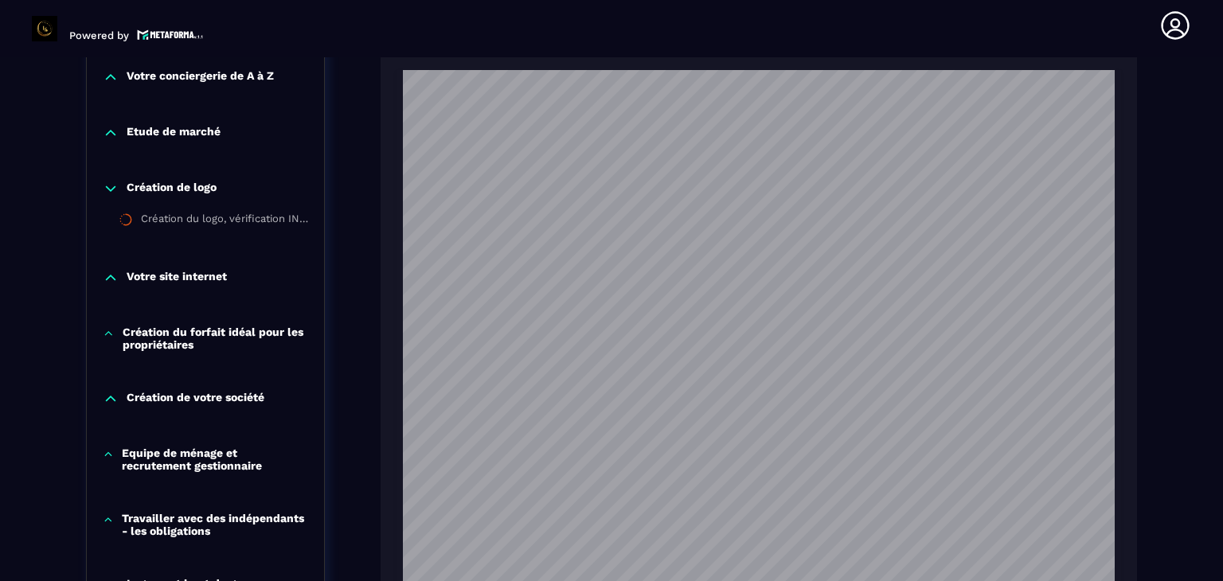
scroll to position [936, 0]
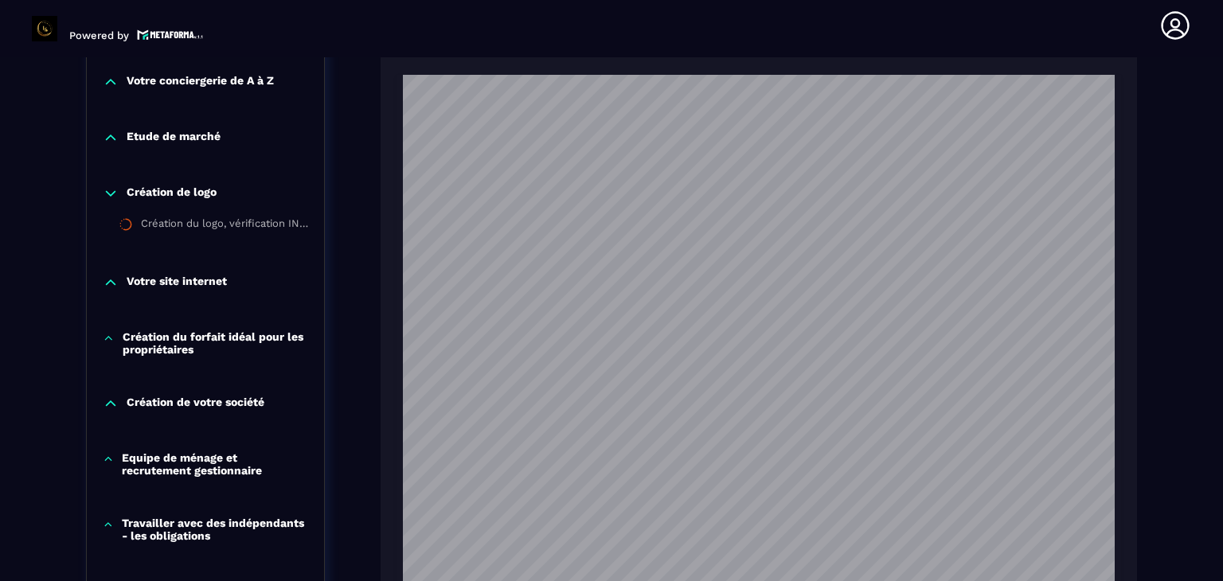
click at [143, 185] on p "Création de logo" at bounding box center [172, 193] width 90 height 16
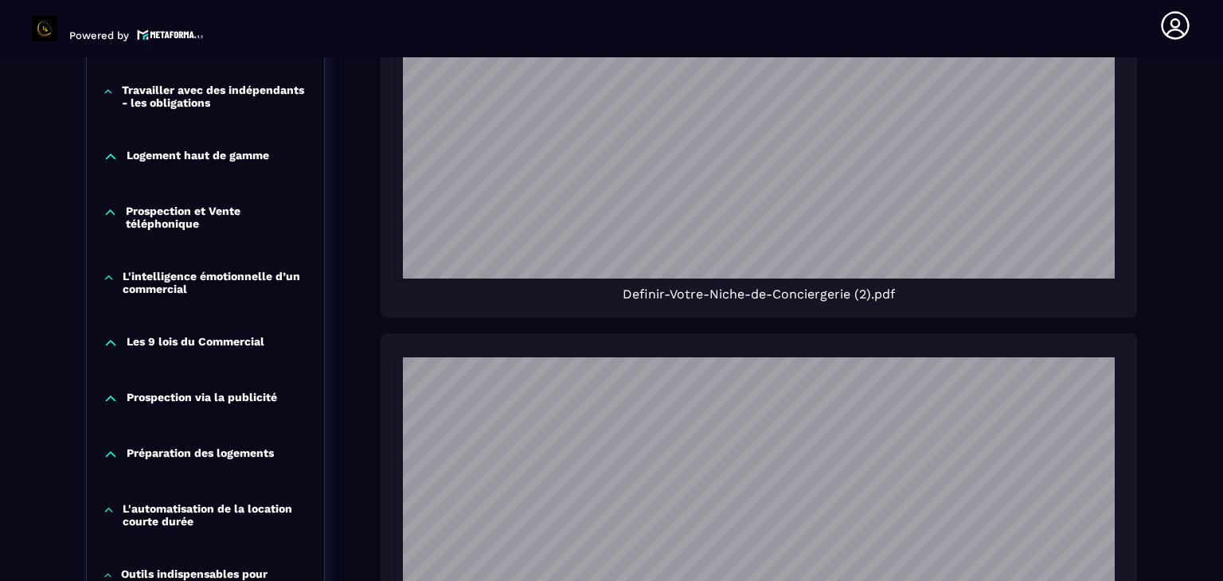
scroll to position [1369, 0]
click at [169, 509] on p "L'automatisation de la location courte durée" at bounding box center [215, 514] width 185 height 25
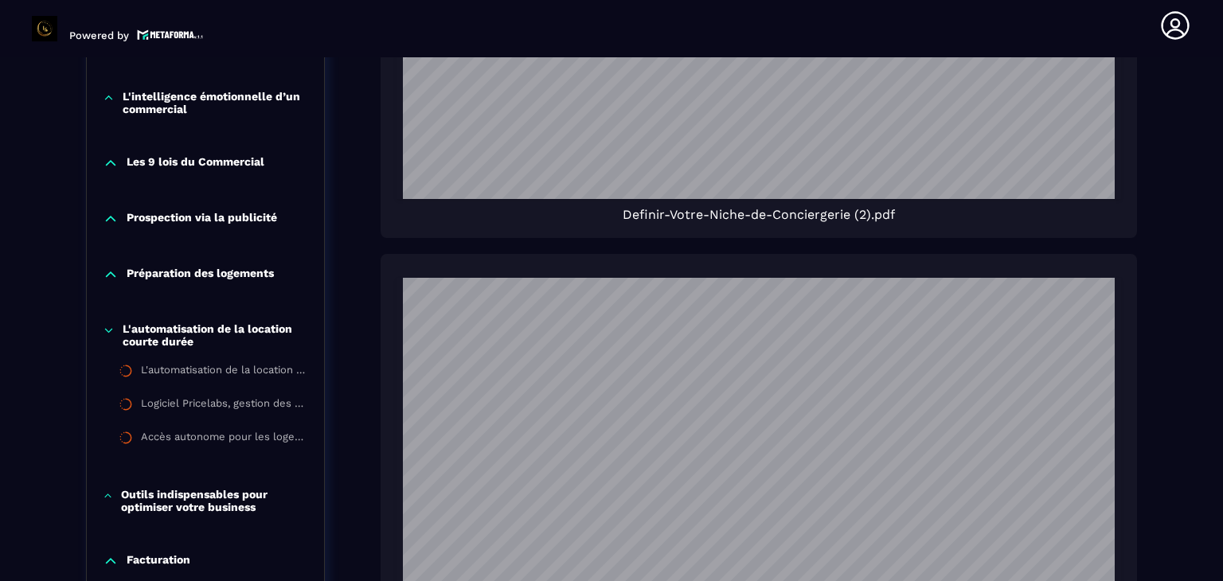
scroll to position [1449, 0]
click at [183, 322] on p "L'automatisation de la location courte durée" at bounding box center [215, 334] width 185 height 25
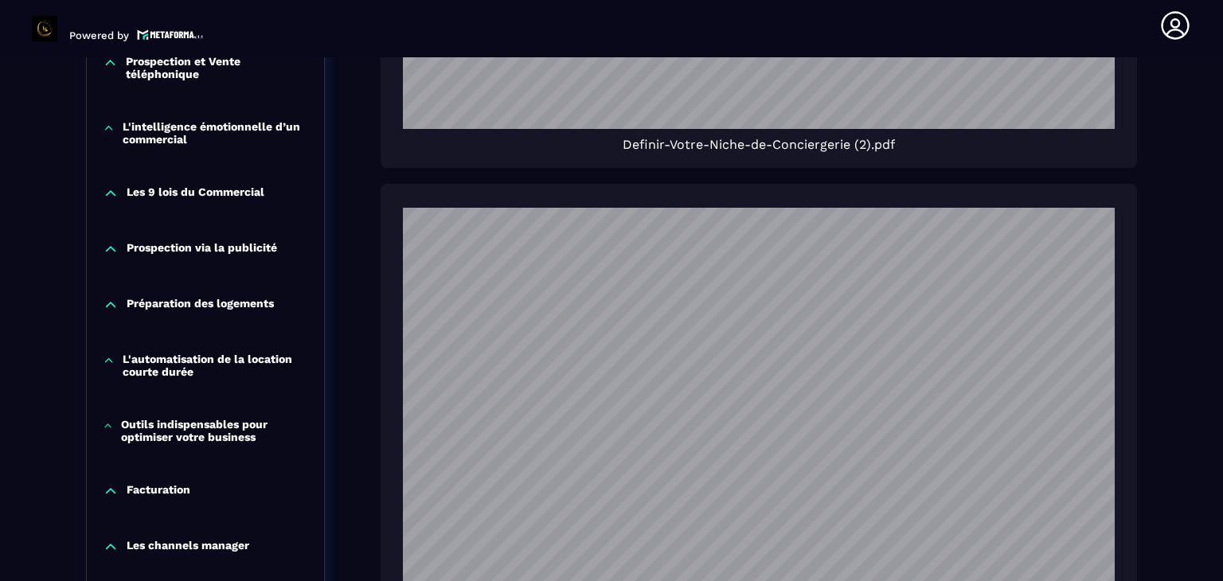
scroll to position [1520, 0]
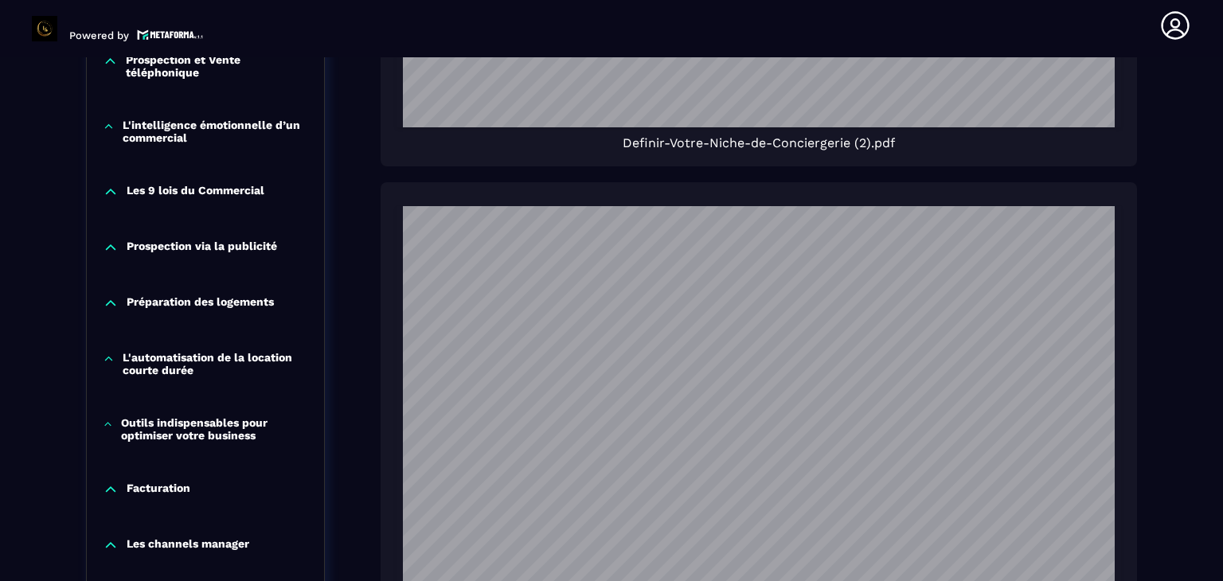
click at [159, 420] on p "Outils indispensables pour optimiser votre business" at bounding box center [214, 428] width 187 height 25
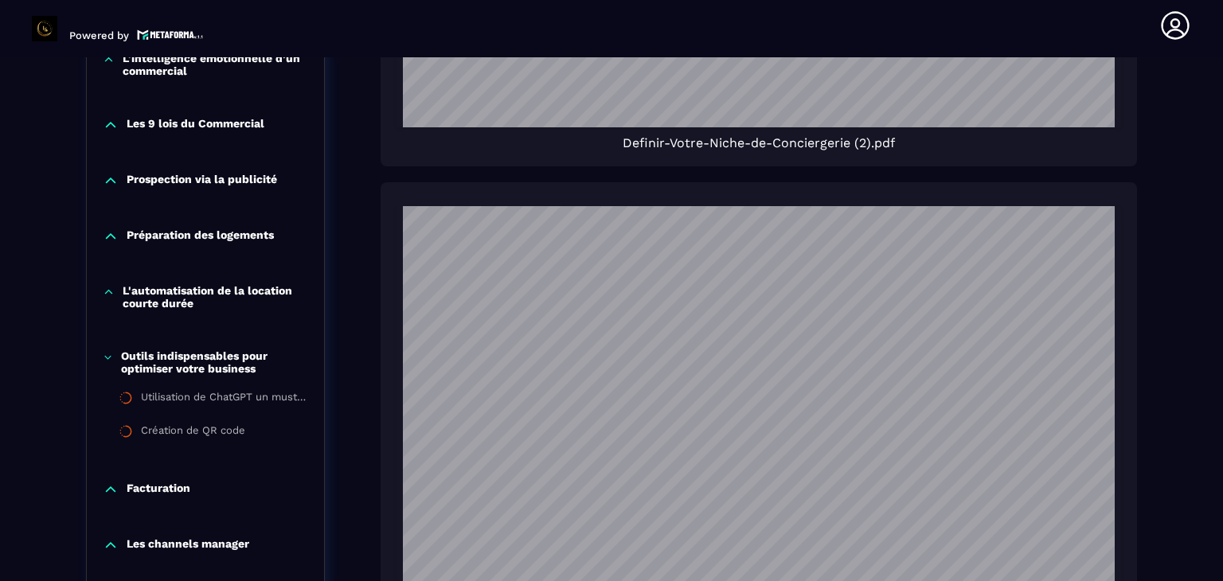
click at [191, 361] on p "Outils indispensables pour optimiser votre business" at bounding box center [214, 361] width 187 height 25
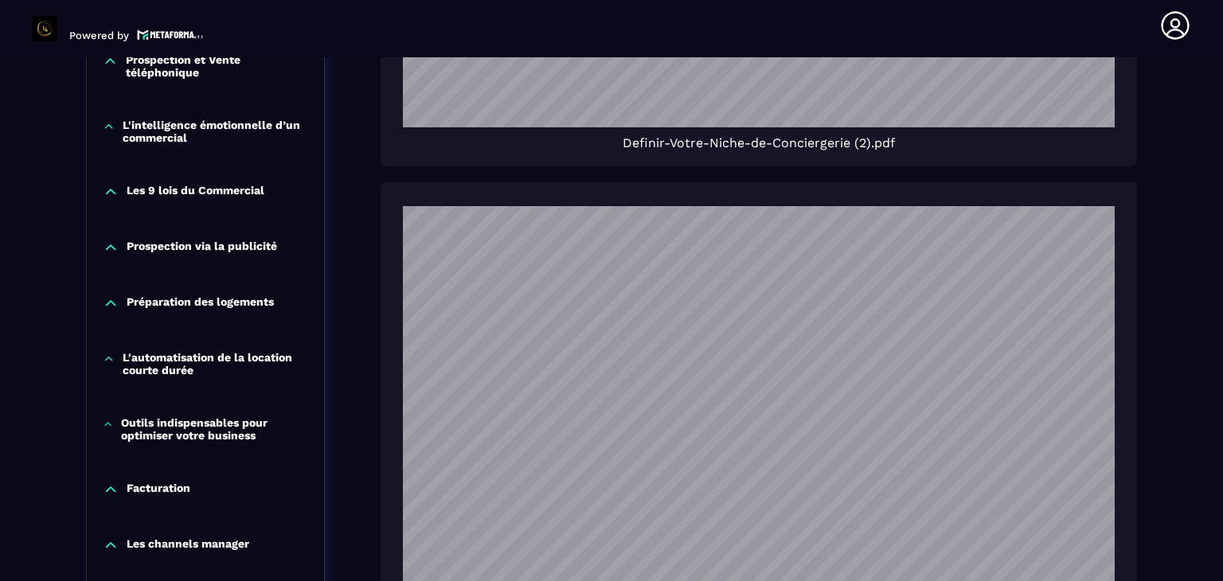
click at [159, 351] on p "L'automatisation de la location courte durée" at bounding box center [215, 363] width 185 height 25
